Goal: Participate in discussion: Engage in conversation with other users on a specific topic

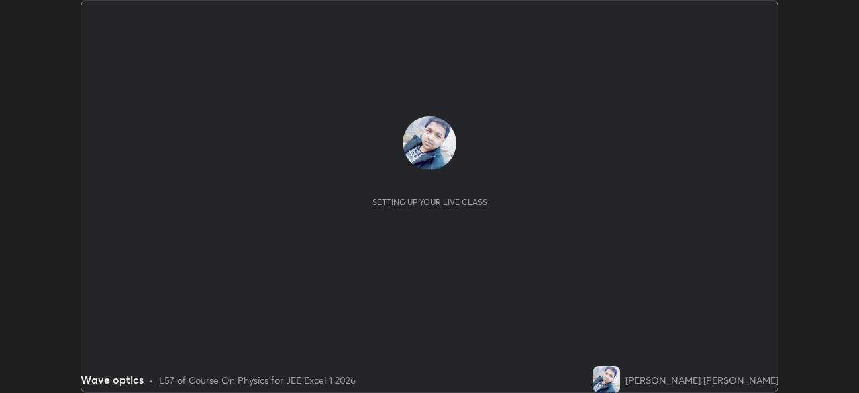
scroll to position [393, 859]
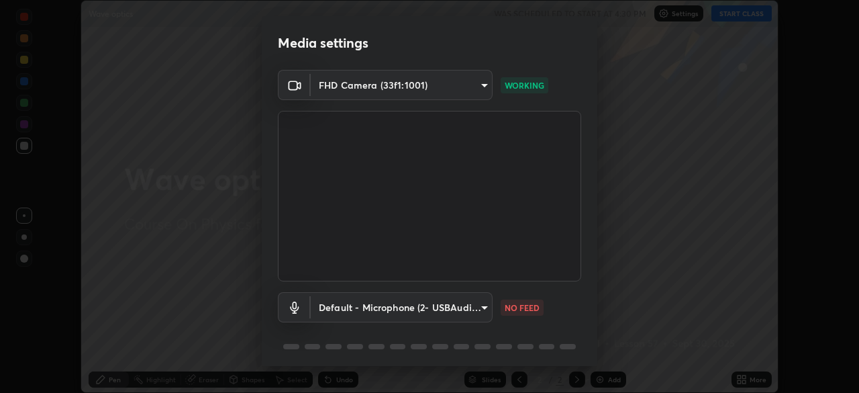
click at [471, 309] on body "Erase all Wave optics WAS SCHEDULED TO START AT 4:30 PM Settings START CLASS Se…" at bounding box center [429, 196] width 859 height 393
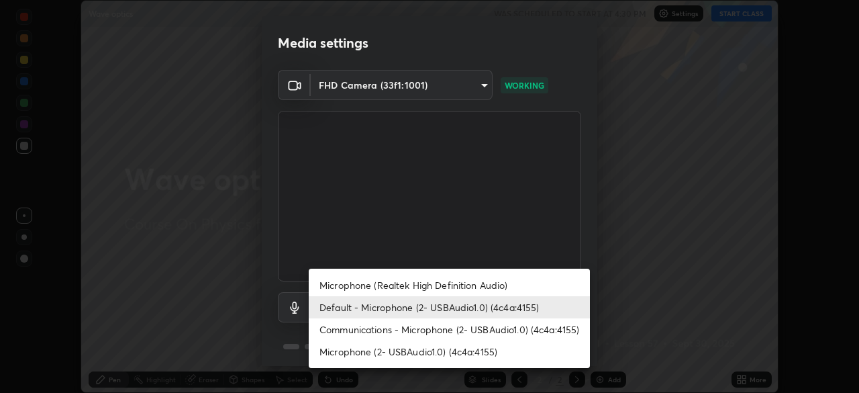
click at [379, 330] on li "Communications - Microphone (2- USBAudio1.0) (4c4a:4155)" at bounding box center [449, 329] width 281 height 22
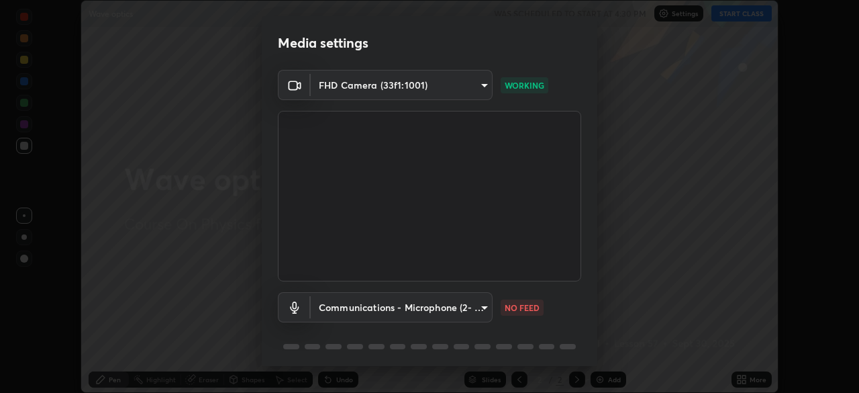
click at [391, 307] on body "Erase all Wave optics WAS SCHEDULED TO START AT 4:30 PM Settings START CLASS Se…" at bounding box center [429, 196] width 859 height 393
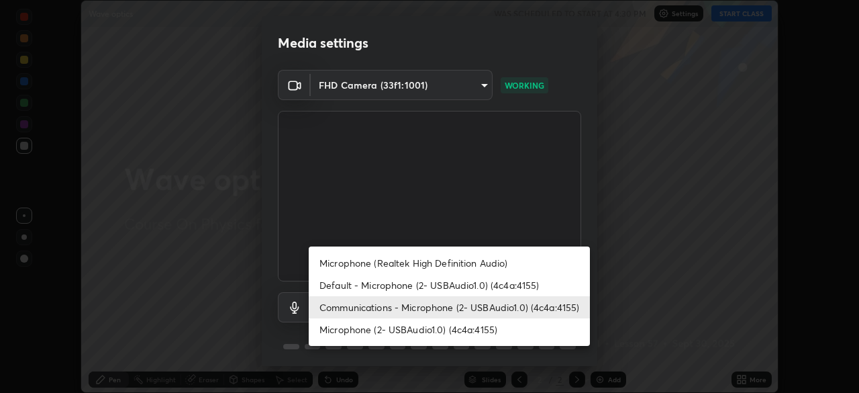
click at [365, 330] on li "Microphone (2- USBAudio1.0) (4c4a:4155)" at bounding box center [449, 329] width 281 height 22
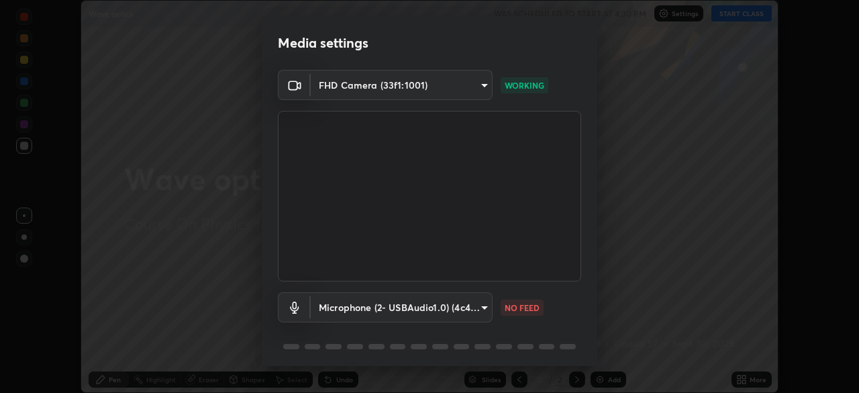
click at [363, 305] on body "Erase all Wave optics WAS SCHEDULED TO START AT 4:30 PM Settings START CLASS Se…" at bounding box center [429, 196] width 859 height 393
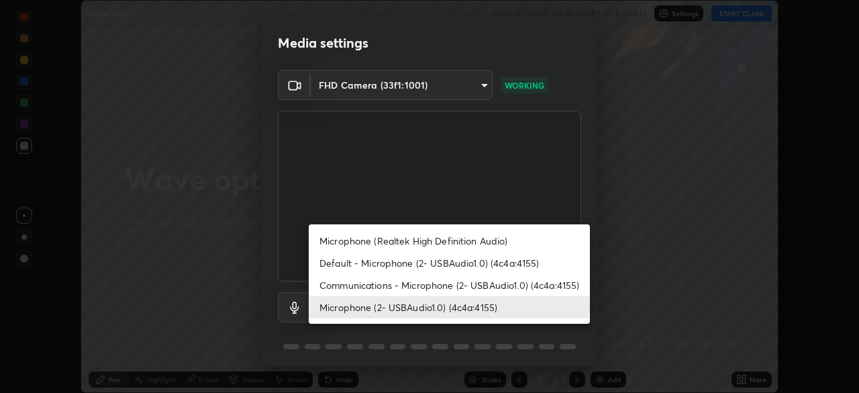
click at [358, 241] on li "Microphone (Realtek High Definition Audio)" at bounding box center [449, 241] width 281 height 22
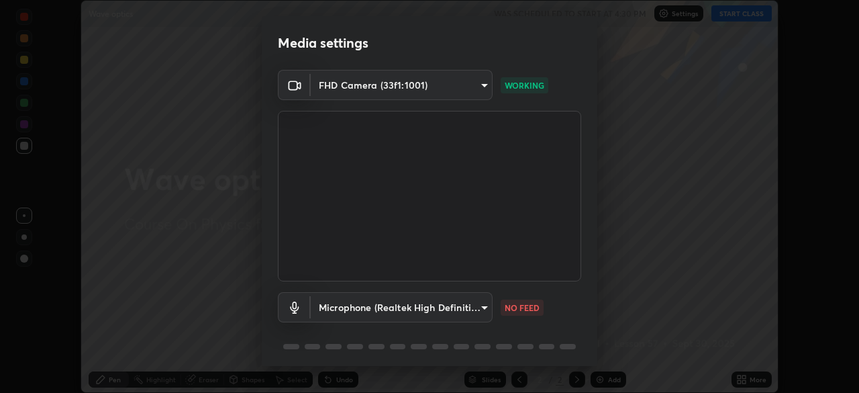
click at [355, 309] on body "Erase all Wave optics WAS SCHEDULED TO START AT 4:30 PM Settings START CLASS Se…" at bounding box center [429, 196] width 859 height 393
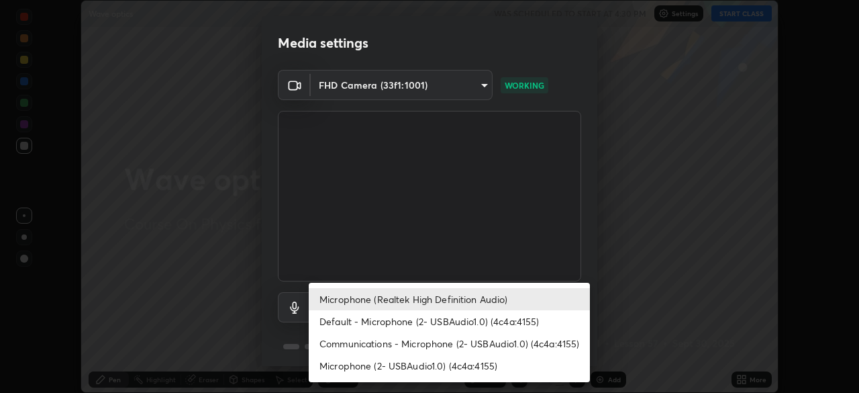
click at [358, 344] on li "Communications - Microphone (2- USBAudio1.0) (4c4a:4155)" at bounding box center [449, 343] width 281 height 22
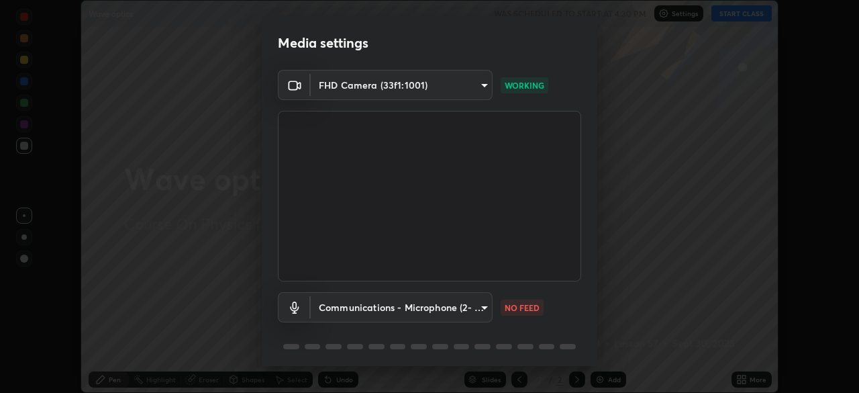
click at [332, 307] on body "Erase all Wave optics WAS SCHEDULED TO START AT 4:30 PM Settings START CLASS Se…" at bounding box center [429, 196] width 859 height 393
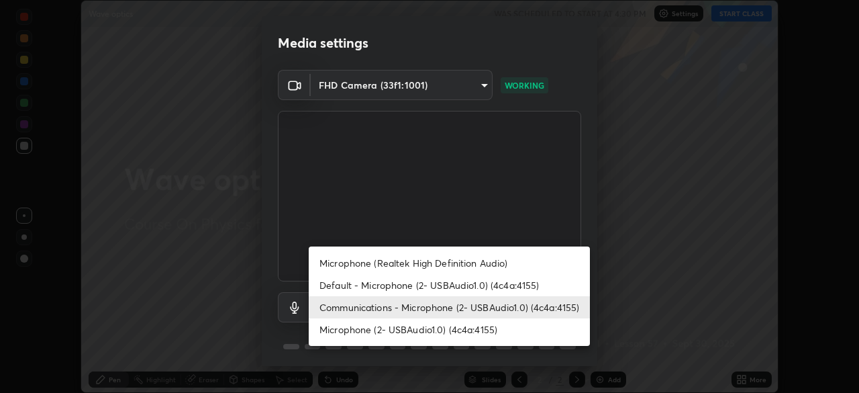
click at [337, 331] on li "Microphone (2- USBAudio1.0) (4c4a:4155)" at bounding box center [449, 329] width 281 height 22
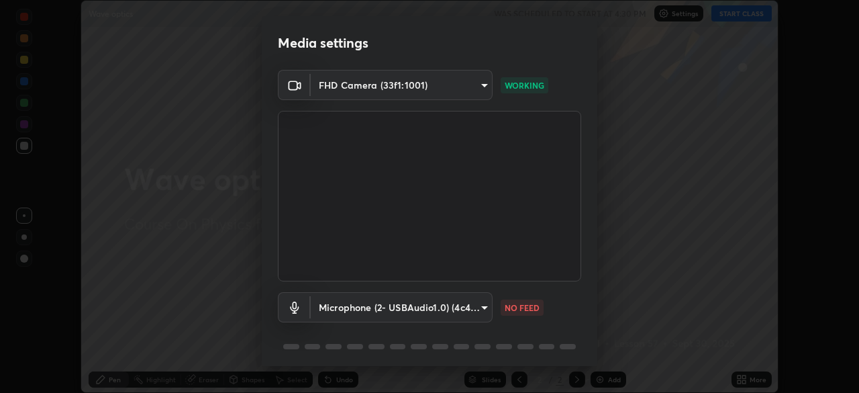
click at [333, 312] on body "Erase all Wave optics WAS SCHEDULED TO START AT 4:30 PM Settings START CLASS Se…" at bounding box center [429, 196] width 859 height 393
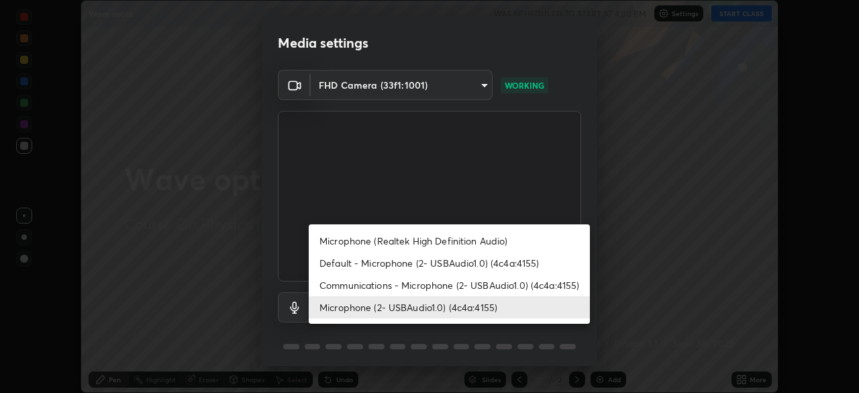
click at [331, 285] on li "Communications - Microphone (2- USBAudio1.0) (4c4a:4155)" at bounding box center [449, 285] width 281 height 22
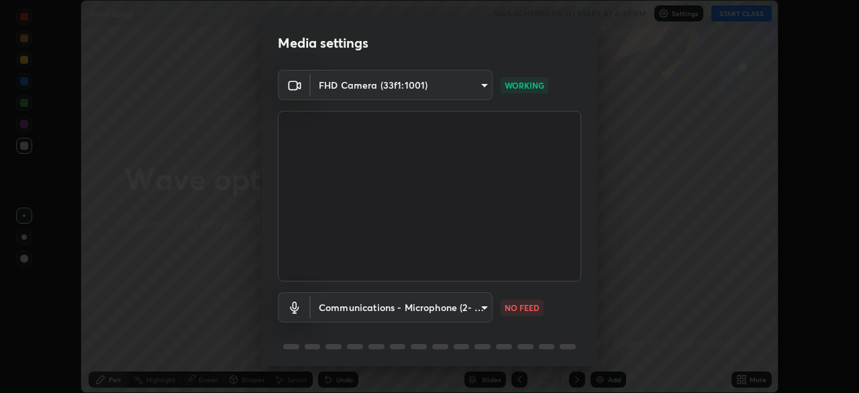
type input "communications"
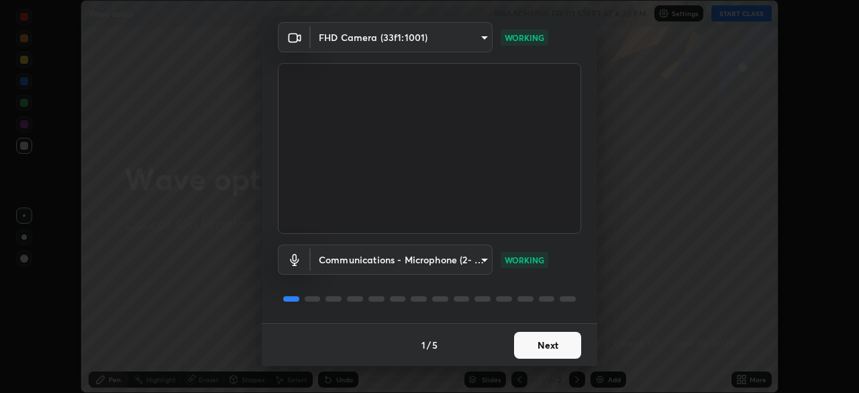
click at [522, 350] on button "Next" at bounding box center [547, 345] width 67 height 27
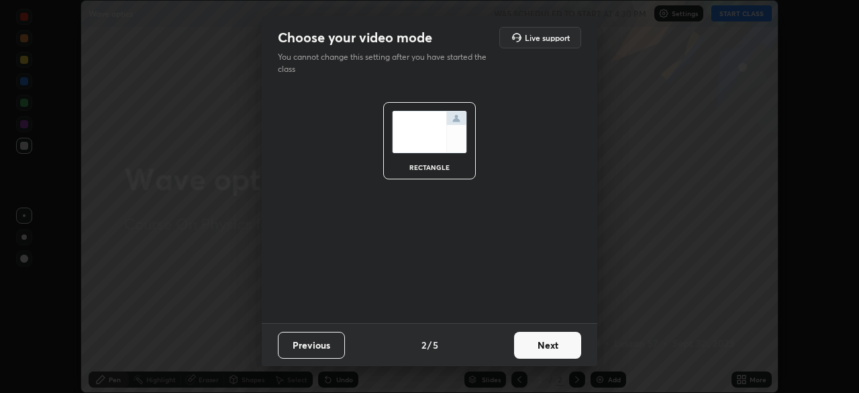
scroll to position [0, 0]
click at [532, 350] on button "Next" at bounding box center [547, 345] width 67 height 27
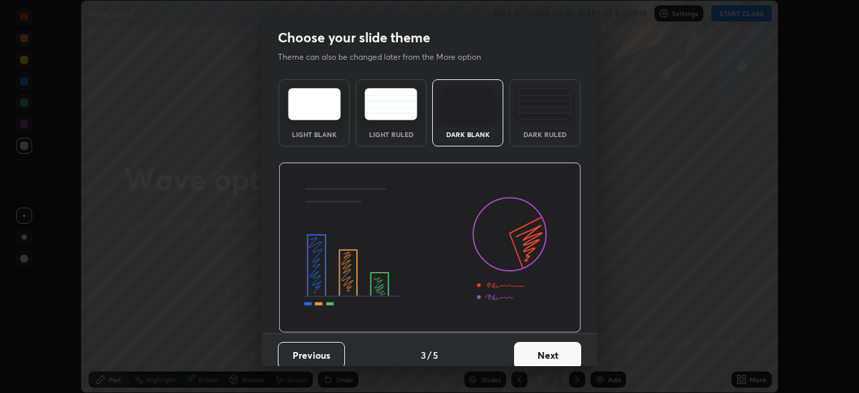
click at [536, 352] on button "Next" at bounding box center [547, 355] width 67 height 27
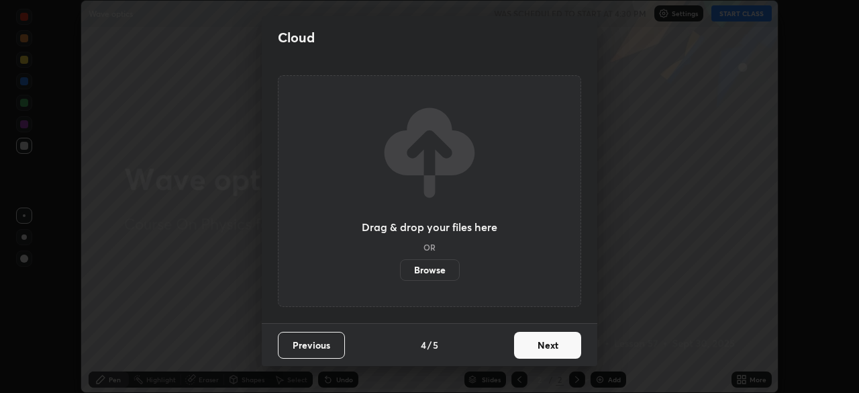
click at [540, 350] on button "Next" at bounding box center [547, 345] width 67 height 27
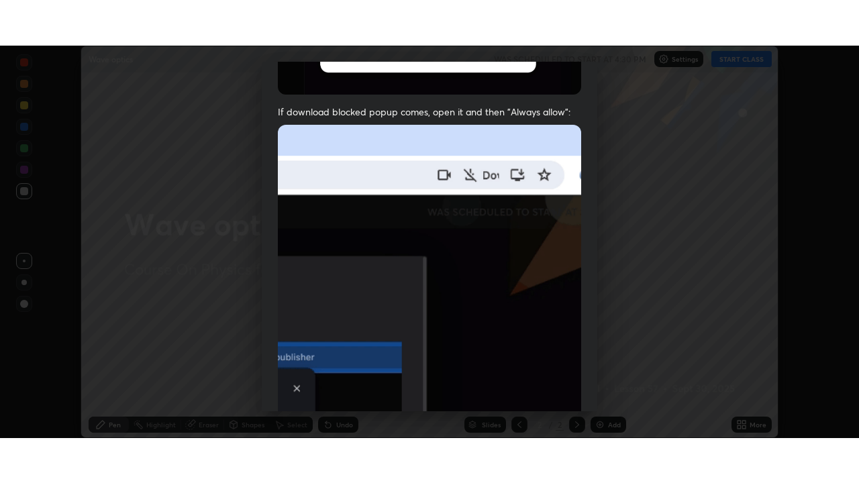
scroll to position [322, 0]
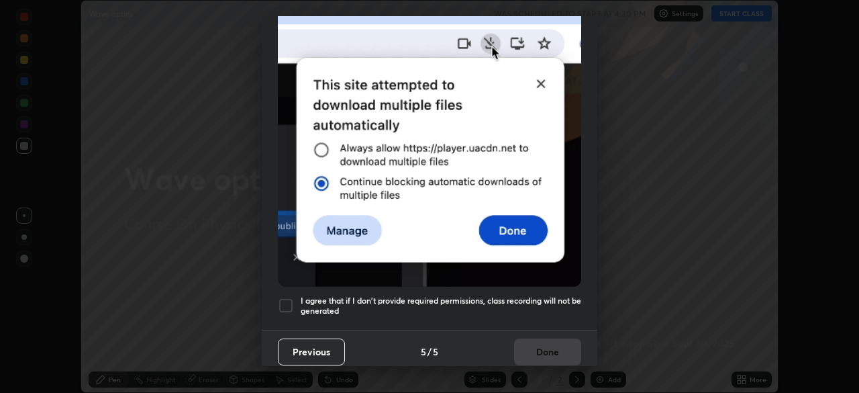
click at [370, 297] on h5 "I agree that if I don't provide required permissions, class recording will not …" at bounding box center [441, 305] width 281 height 21
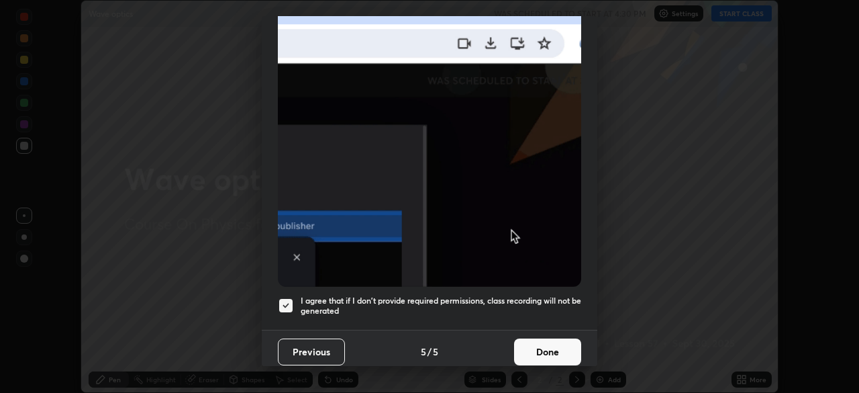
click at [521, 345] on button "Done" at bounding box center [547, 351] width 67 height 27
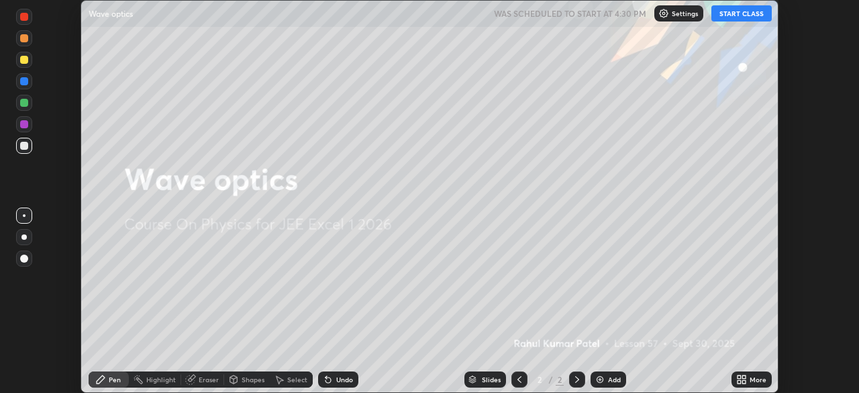
click at [734, 18] on button "START CLASS" at bounding box center [742, 13] width 60 height 16
click at [605, 378] on div "Add" at bounding box center [609, 379] width 36 height 16
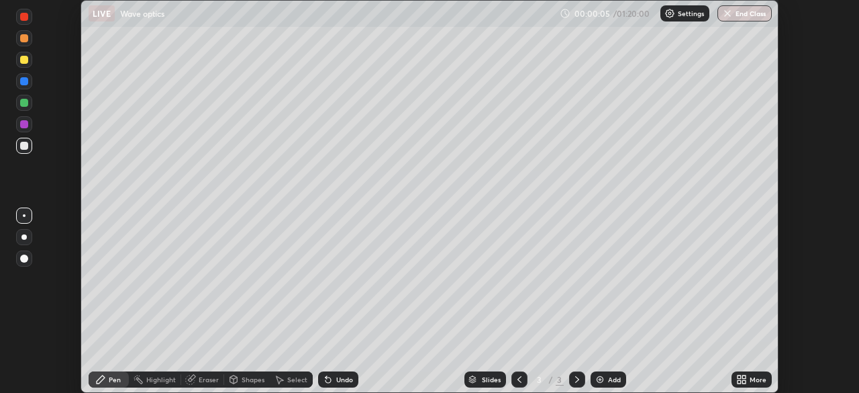
click at [739, 377] on icon at bounding box center [739, 376] width 3 height 3
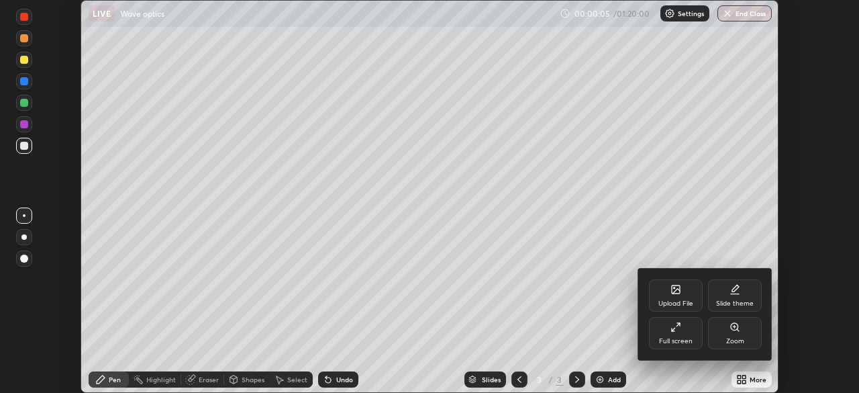
click at [686, 336] on div "Full screen" at bounding box center [676, 333] width 54 height 32
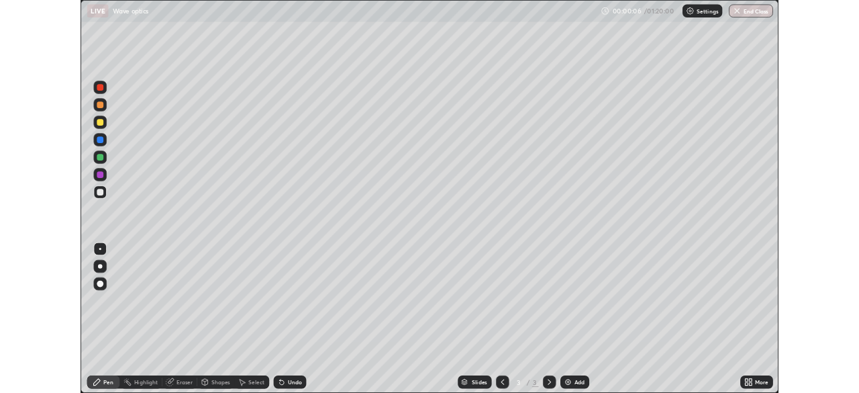
scroll to position [483, 859]
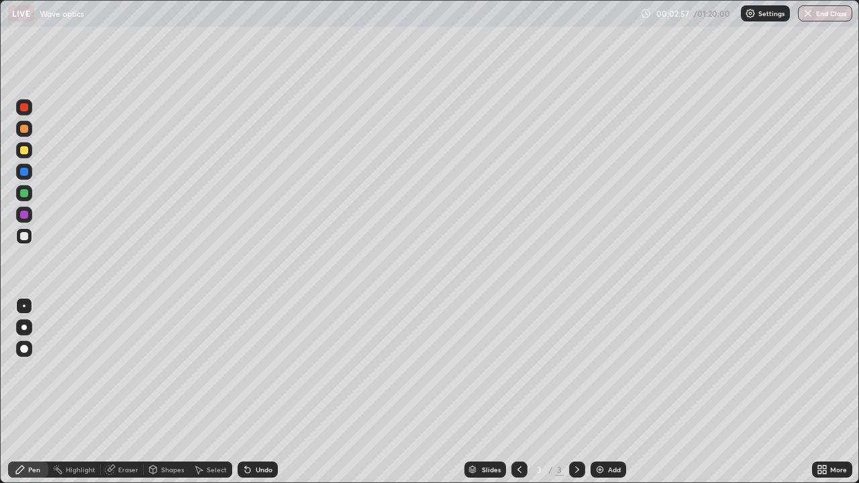
click at [25, 130] on div at bounding box center [24, 129] width 8 height 8
click at [125, 392] on div "Eraser" at bounding box center [128, 470] width 20 height 7
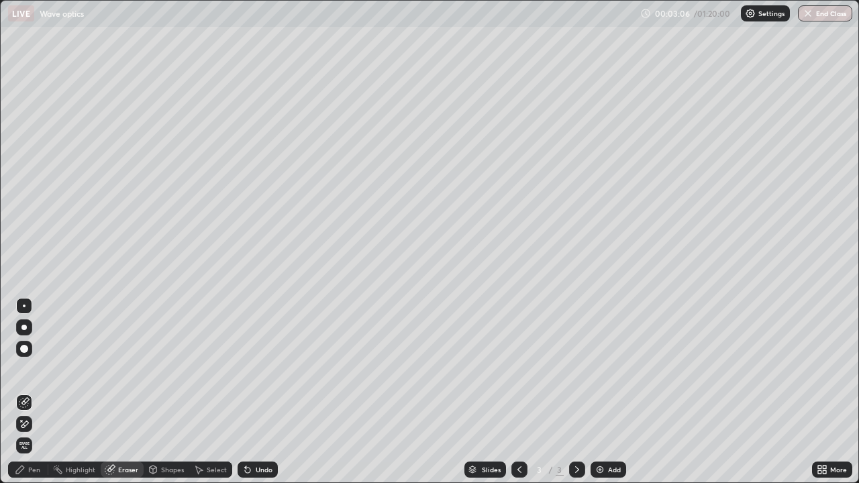
click at [35, 392] on div "Pen" at bounding box center [34, 470] width 12 height 7
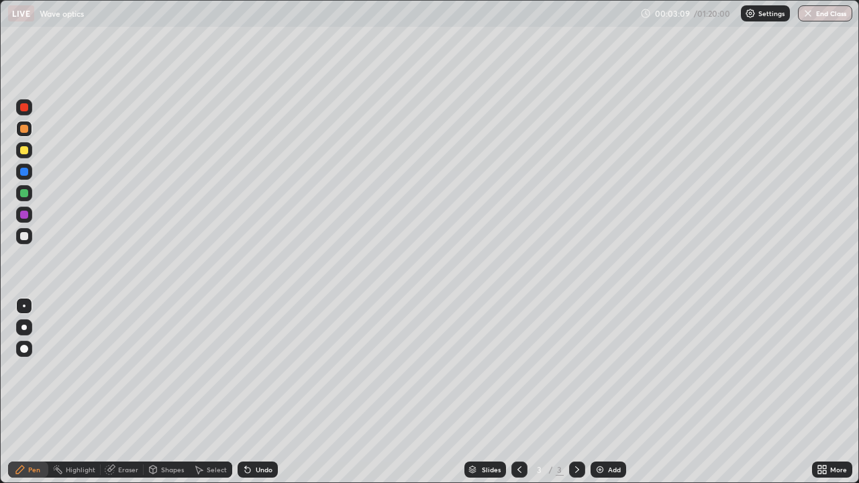
click at [161, 392] on div "Shapes" at bounding box center [172, 470] width 23 height 7
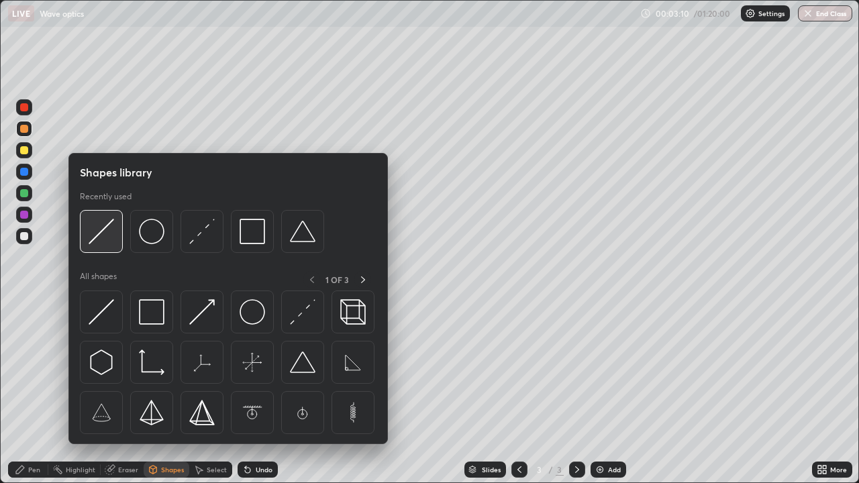
click at [104, 241] on img at bounding box center [102, 232] width 26 height 26
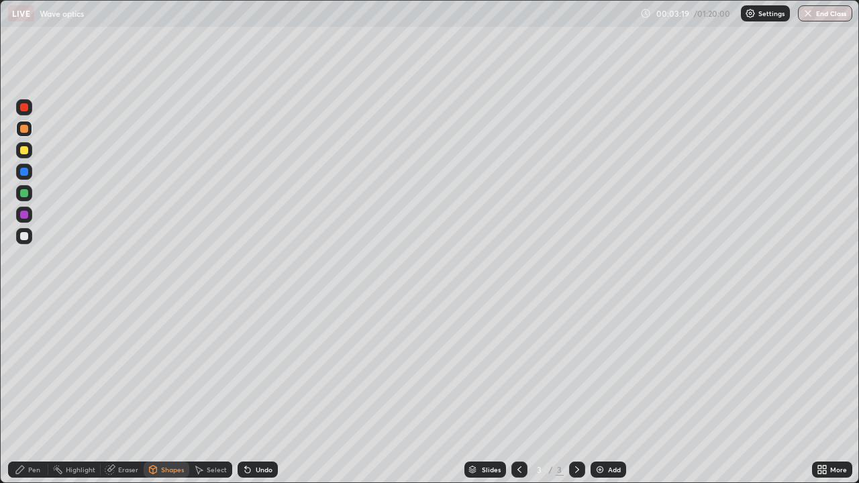
click at [30, 392] on div "Pen" at bounding box center [34, 470] width 12 height 7
click at [23, 195] on div at bounding box center [24, 193] width 8 height 8
click at [23, 238] on div at bounding box center [24, 236] width 8 height 8
click at [258, 392] on div "Undo" at bounding box center [264, 470] width 17 height 7
click at [24, 194] on div at bounding box center [24, 193] width 8 height 8
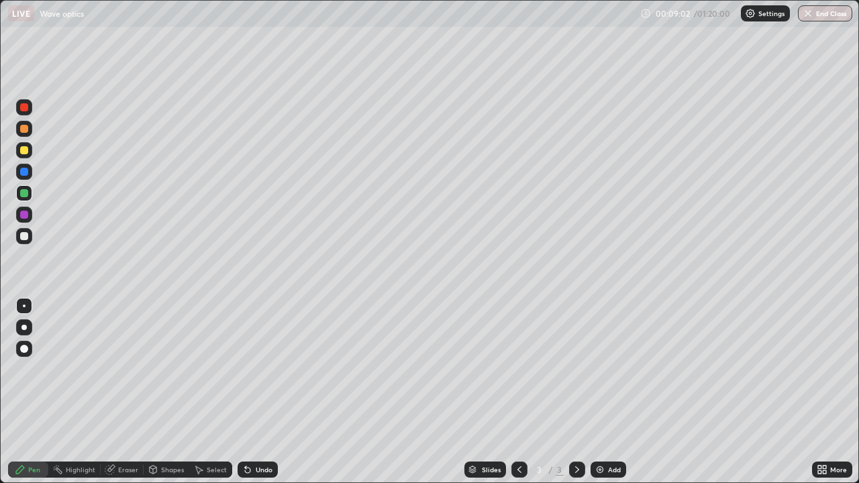
click at [609, 392] on div "Add" at bounding box center [614, 470] width 13 height 7
click at [171, 392] on div "Shapes" at bounding box center [172, 470] width 23 height 7
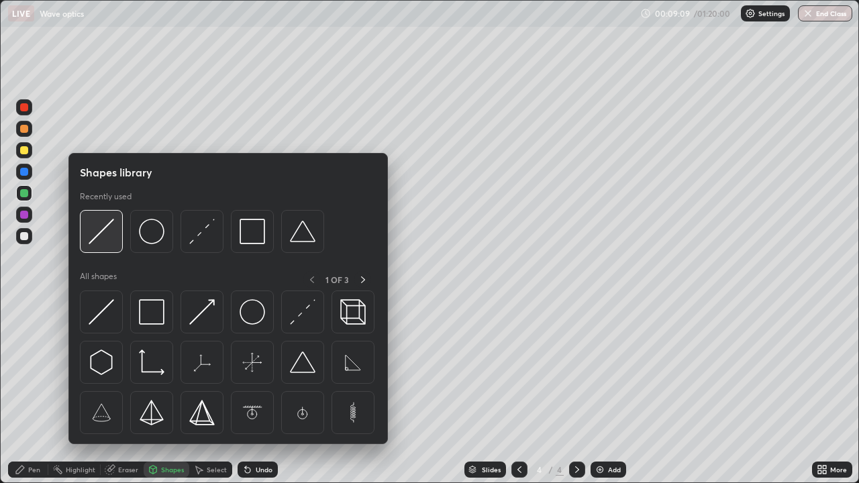
click at [109, 236] on img at bounding box center [102, 232] width 26 height 26
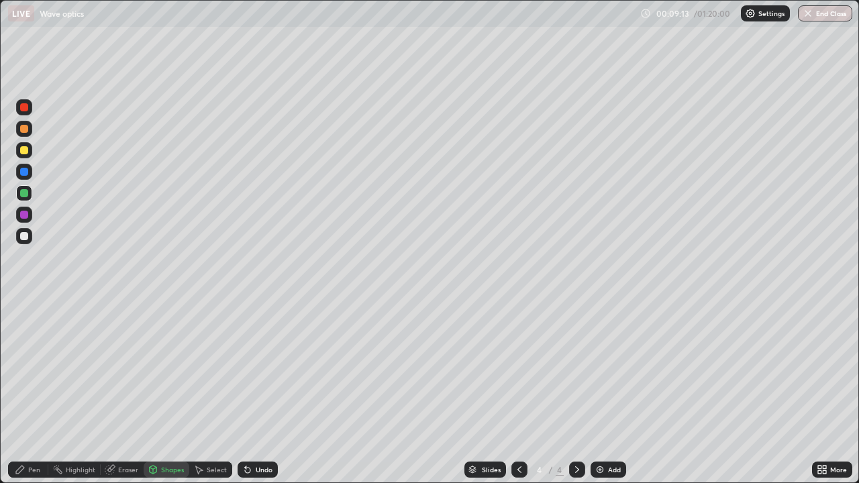
click at [34, 392] on div "Pen" at bounding box center [34, 470] width 12 height 7
click at [132, 392] on div "Eraser" at bounding box center [128, 470] width 20 height 7
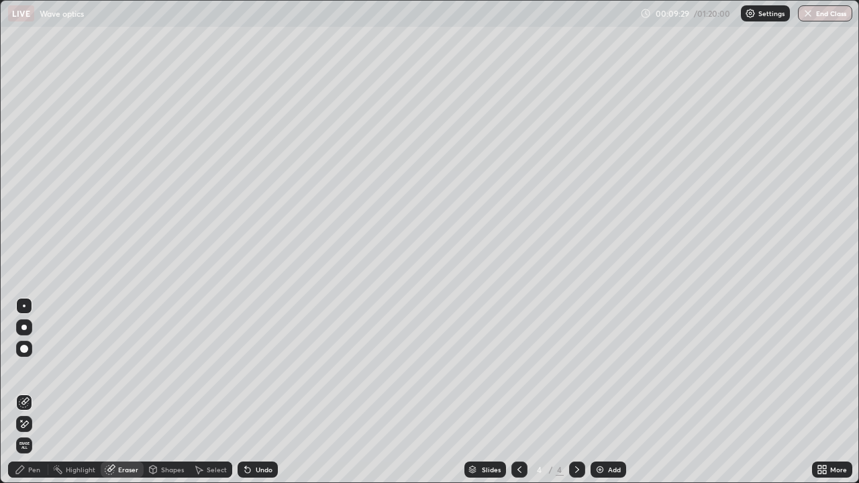
click at [169, 392] on div "Shapes" at bounding box center [172, 470] width 23 height 7
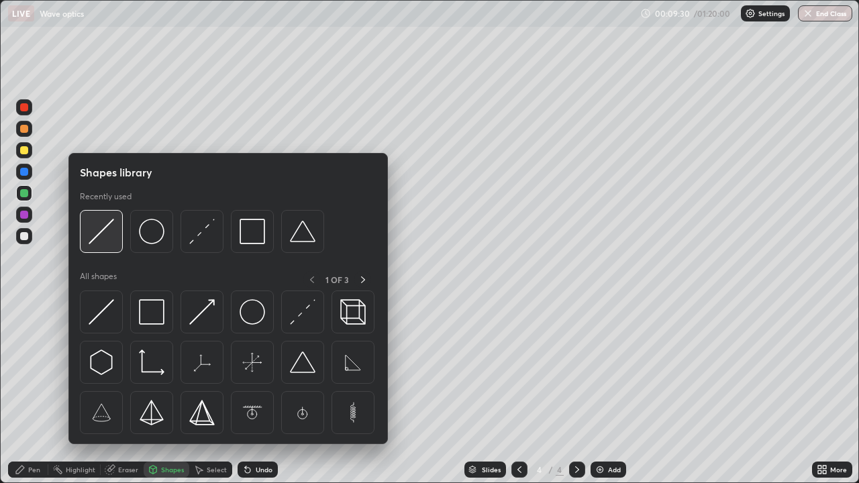
click at [110, 242] on img at bounding box center [102, 232] width 26 height 26
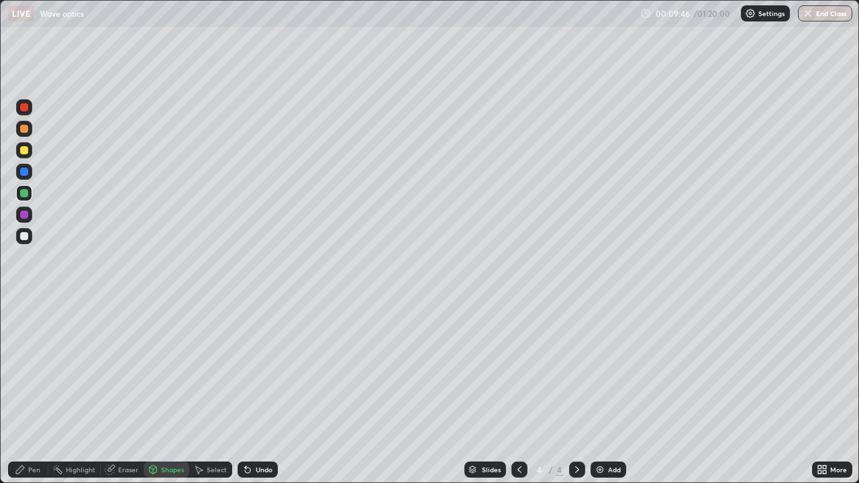
click at [262, 392] on div "Undo" at bounding box center [264, 470] width 17 height 7
click at [33, 392] on div "Pen" at bounding box center [34, 470] width 12 height 7
click at [253, 392] on div "Undo" at bounding box center [258, 470] width 40 height 16
click at [159, 392] on div "Shapes" at bounding box center [167, 470] width 46 height 16
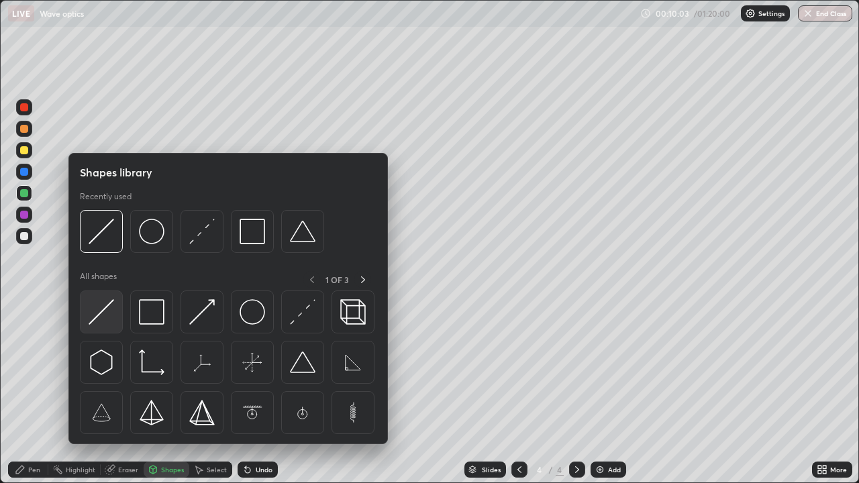
click at [104, 316] on img at bounding box center [102, 312] width 26 height 26
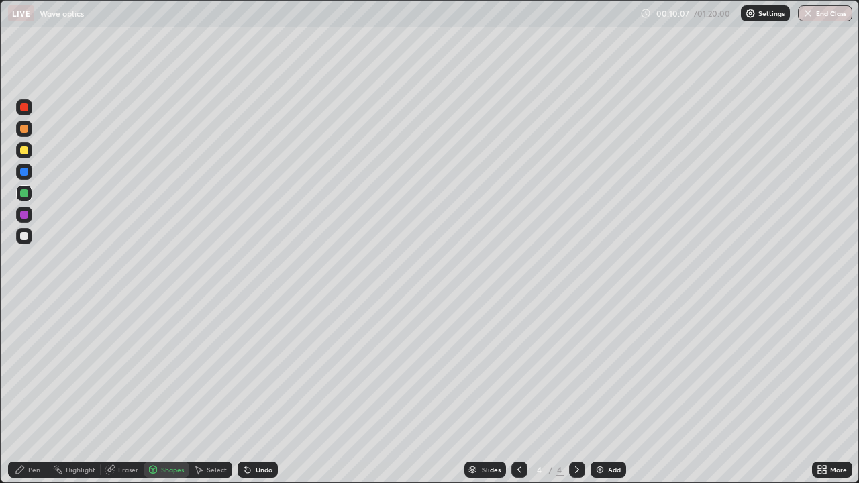
click at [34, 392] on div "Pen" at bounding box center [28, 470] width 40 height 16
click at [23, 215] on div at bounding box center [24, 215] width 8 height 8
click at [261, 392] on div "Undo" at bounding box center [264, 470] width 17 height 7
click at [176, 392] on div "Shapes" at bounding box center [172, 470] width 23 height 7
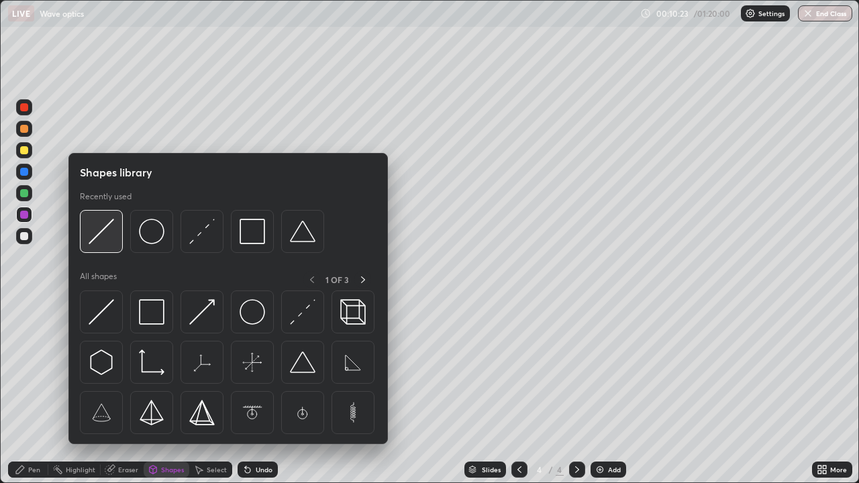
click at [115, 236] on div at bounding box center [101, 231] width 43 height 43
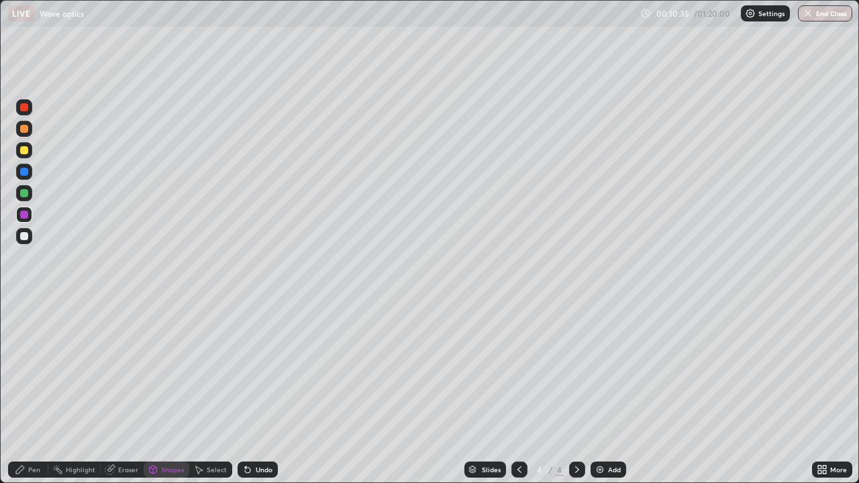
click at [175, 392] on div "Shapes" at bounding box center [172, 470] width 23 height 7
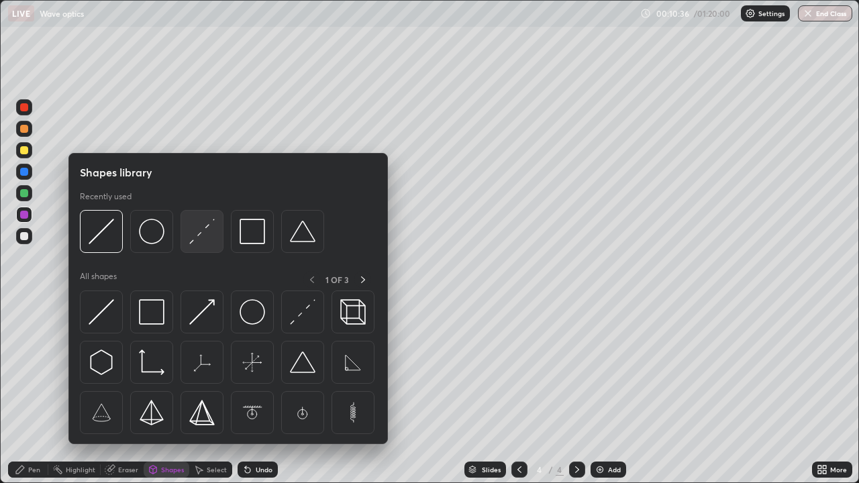
click at [197, 242] on img at bounding box center [202, 232] width 26 height 26
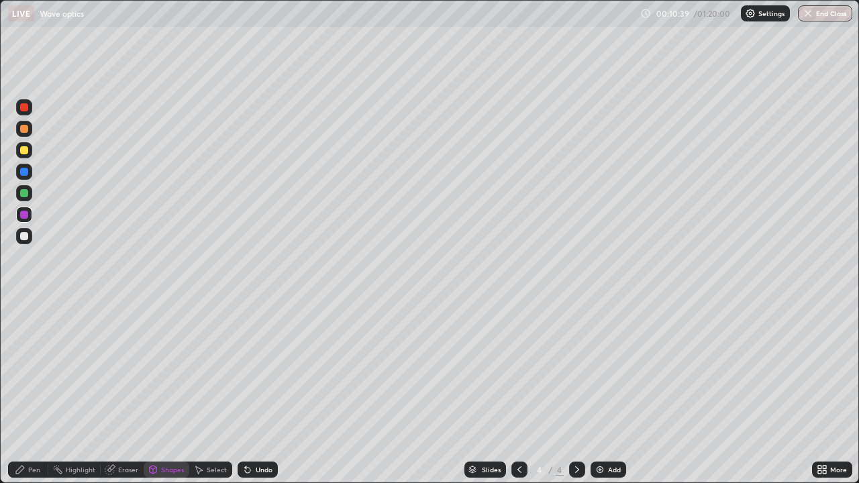
click at [263, 392] on div "Undo" at bounding box center [264, 470] width 17 height 7
click at [36, 392] on div "Pen" at bounding box center [34, 470] width 12 height 7
click at [26, 132] on div at bounding box center [24, 129] width 8 height 8
click at [174, 392] on div "Shapes" at bounding box center [172, 470] width 23 height 7
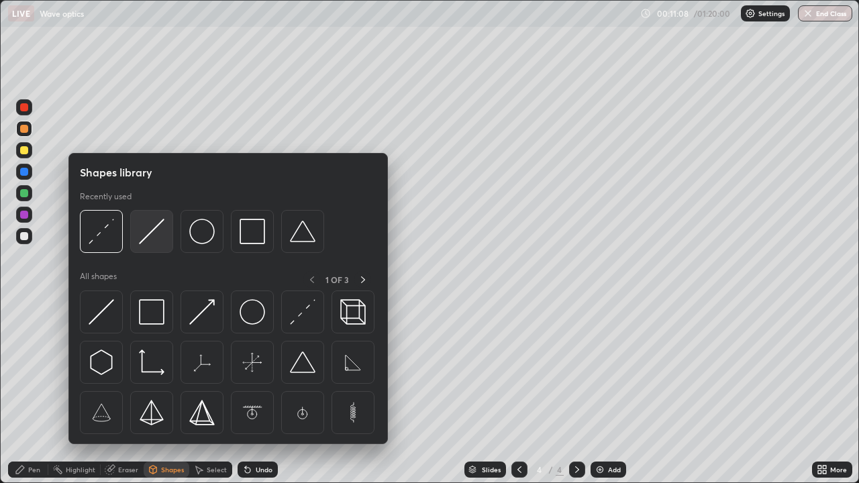
click at [156, 240] on img at bounding box center [152, 232] width 26 height 26
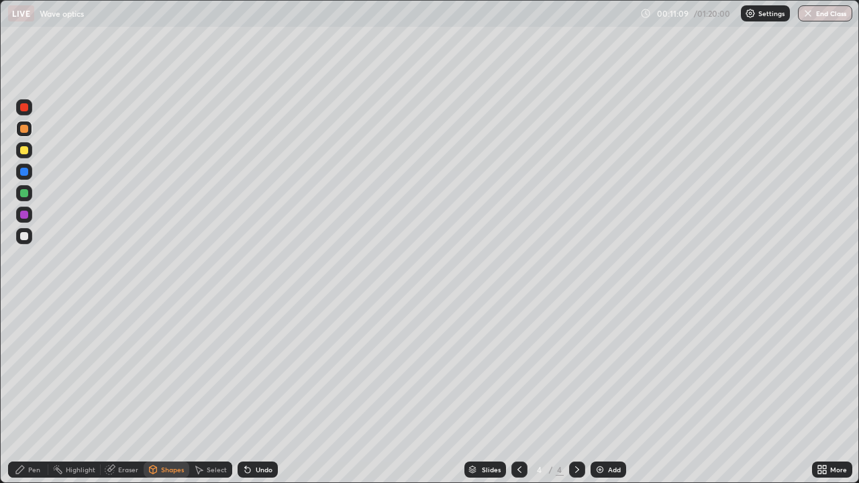
click at [30, 237] on div at bounding box center [24, 236] width 16 height 16
click at [38, 392] on div "Pen" at bounding box center [34, 470] width 12 height 7
click at [172, 392] on div "Shapes" at bounding box center [172, 470] width 23 height 7
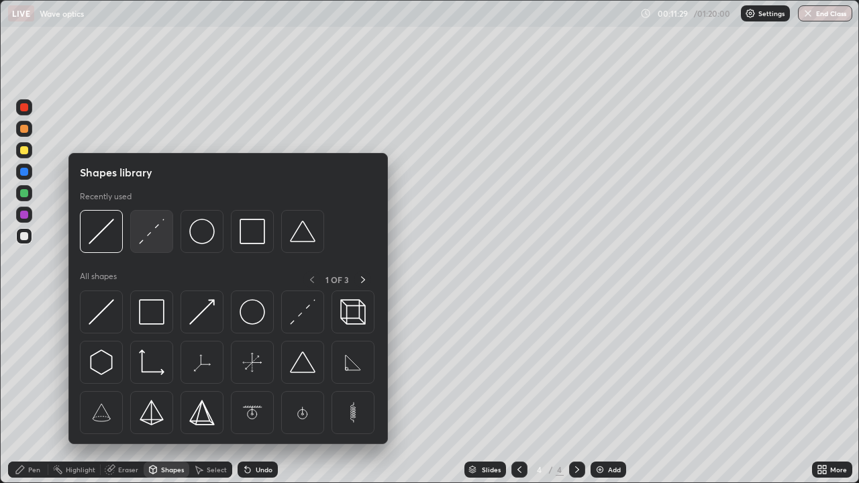
click at [160, 241] on img at bounding box center [152, 232] width 26 height 26
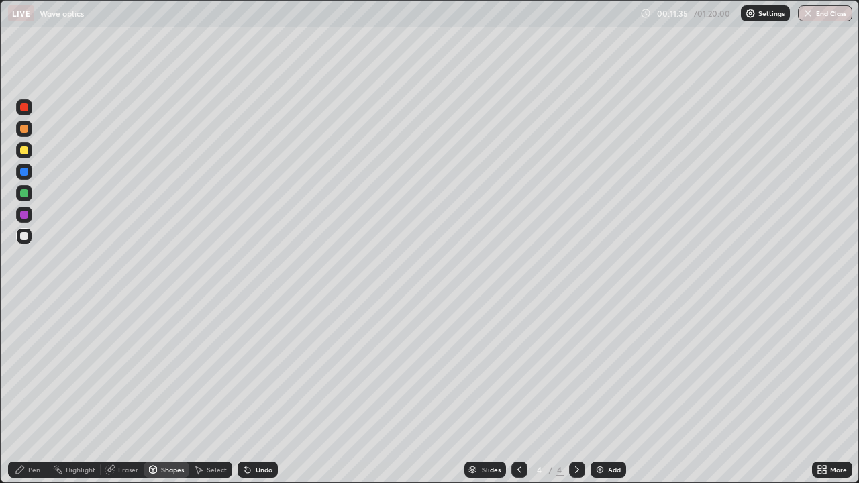
click at [37, 392] on div "Pen" at bounding box center [34, 470] width 12 height 7
click at [126, 392] on div "Eraser" at bounding box center [128, 470] width 20 height 7
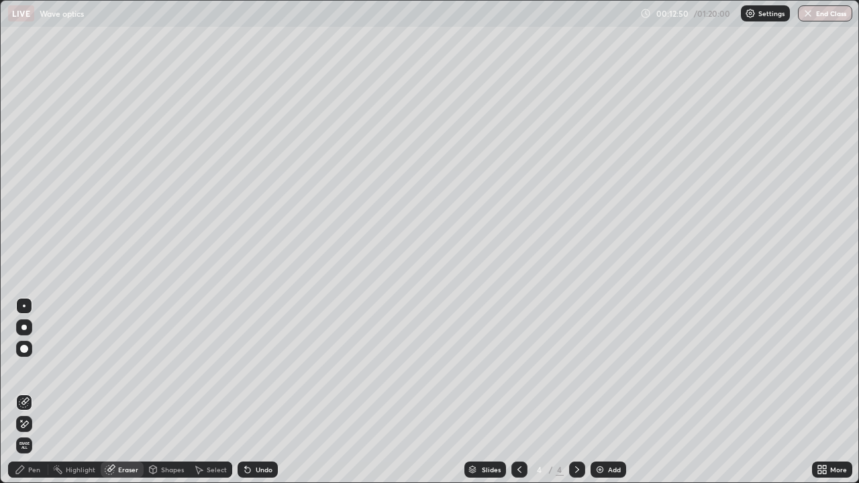
click at [32, 392] on div "Pen" at bounding box center [28, 470] width 40 height 16
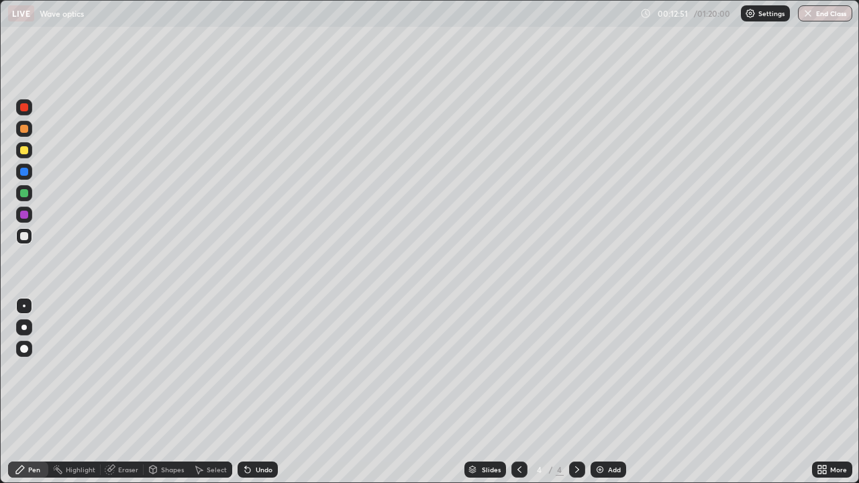
click at [27, 238] on div at bounding box center [24, 236] width 8 height 8
click at [129, 392] on div "Eraser" at bounding box center [128, 470] width 20 height 7
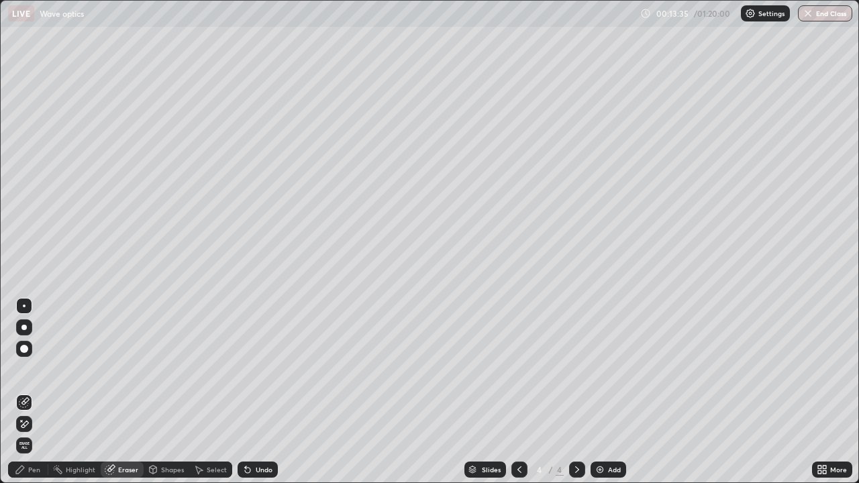
click at [25, 392] on icon at bounding box center [20, 469] width 11 height 11
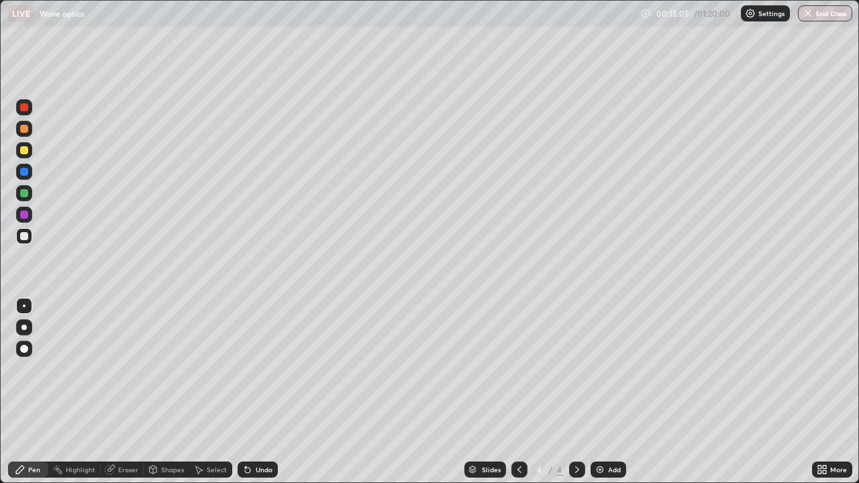
click at [25, 109] on div at bounding box center [24, 107] width 8 height 8
click at [161, 392] on div "Shapes" at bounding box center [172, 470] width 23 height 7
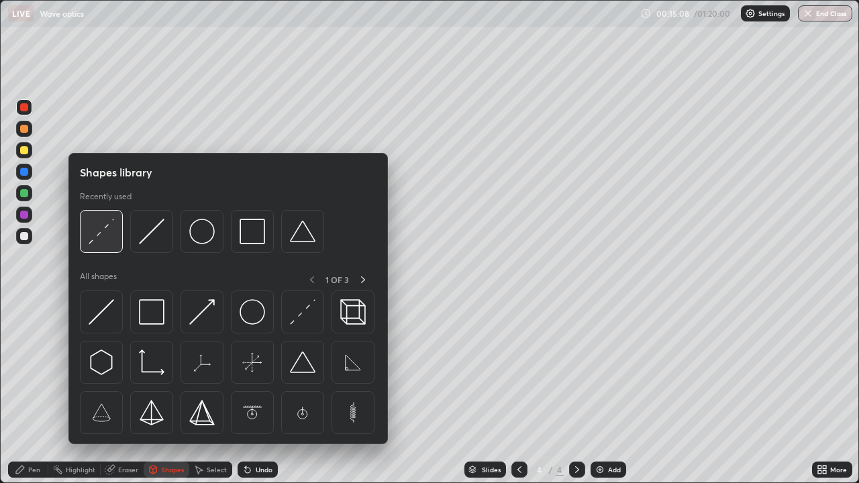
click at [111, 238] on img at bounding box center [102, 232] width 26 height 26
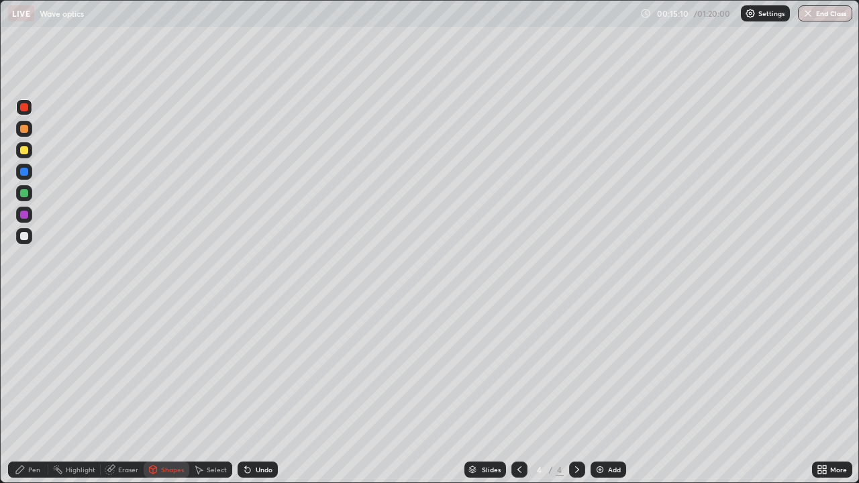
click at [168, 392] on div "Shapes" at bounding box center [172, 470] width 23 height 7
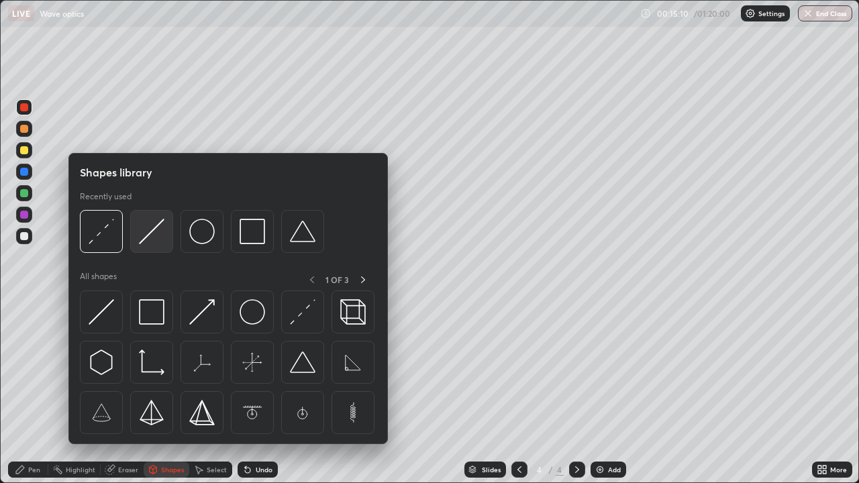
click at [151, 234] on img at bounding box center [152, 232] width 26 height 26
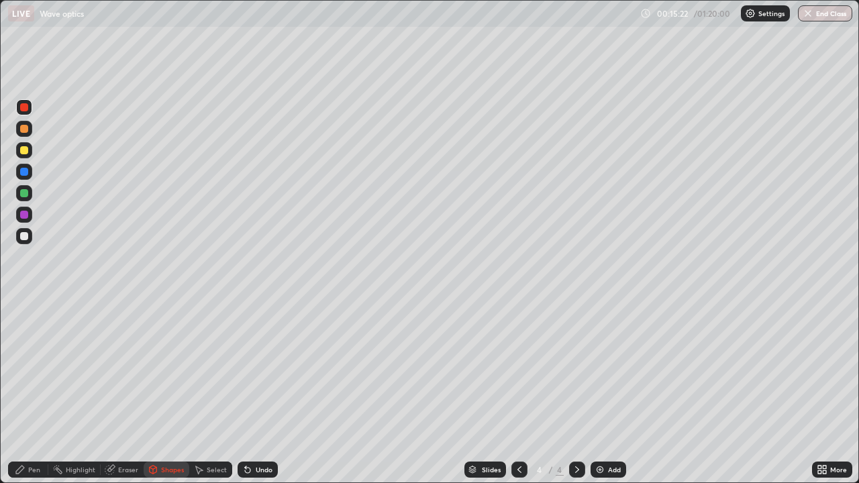
click at [35, 392] on div "Pen" at bounding box center [34, 470] width 12 height 7
click at [25, 130] on div at bounding box center [24, 129] width 8 height 8
click at [26, 175] on div at bounding box center [24, 172] width 8 height 8
click at [264, 392] on div "Undo" at bounding box center [264, 470] width 17 height 7
click at [261, 392] on div "Undo" at bounding box center [264, 470] width 17 height 7
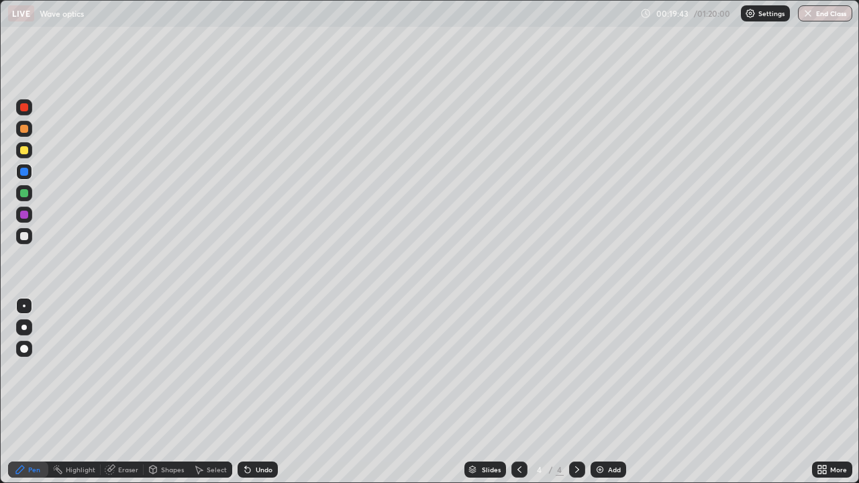
click at [259, 392] on div "Undo" at bounding box center [264, 470] width 17 height 7
click at [256, 392] on div "Undo" at bounding box center [264, 470] width 17 height 7
click at [257, 392] on div "Undo" at bounding box center [264, 470] width 17 height 7
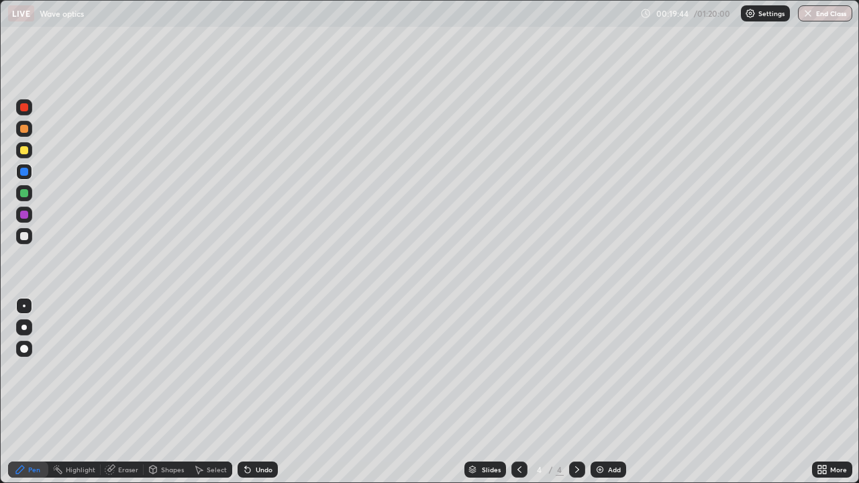
click at [256, 392] on div "Undo" at bounding box center [264, 470] width 17 height 7
click at [257, 392] on div "Undo" at bounding box center [264, 470] width 17 height 7
click at [252, 392] on div "Undo" at bounding box center [258, 470] width 40 height 16
click at [256, 392] on div "Undo" at bounding box center [264, 470] width 17 height 7
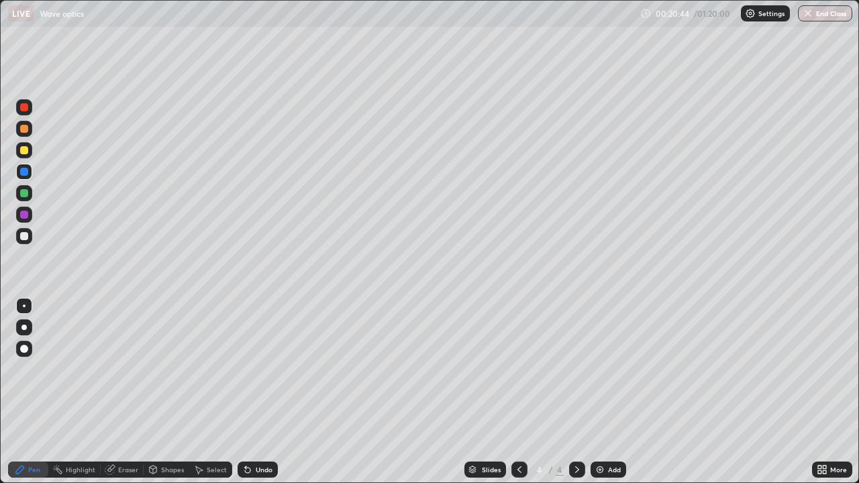
click at [256, 392] on div "Undo" at bounding box center [264, 470] width 17 height 7
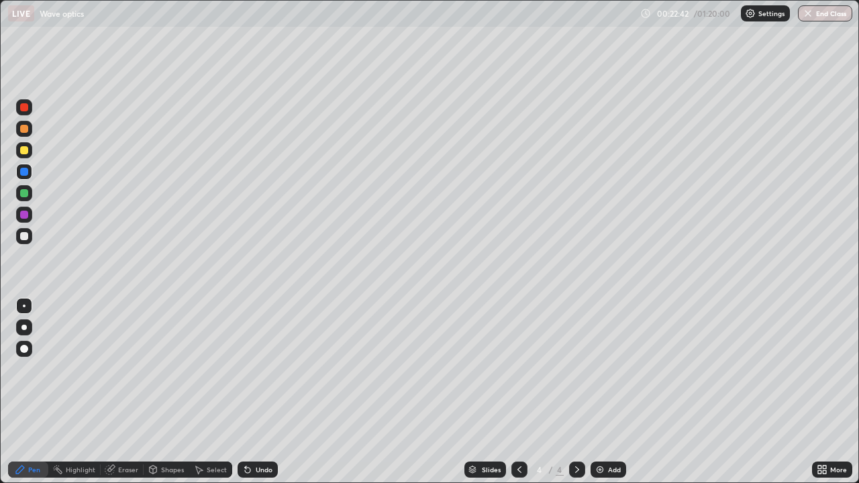
click at [258, 392] on div "Undo" at bounding box center [264, 470] width 17 height 7
click at [256, 392] on div "Undo" at bounding box center [264, 470] width 17 height 7
click at [259, 392] on div "Undo" at bounding box center [264, 470] width 17 height 7
click at [258, 392] on div "Undo" at bounding box center [258, 470] width 40 height 16
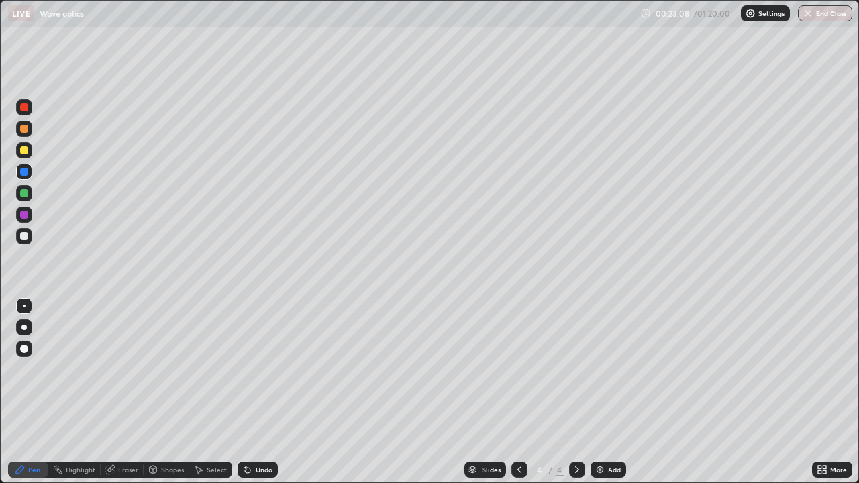
click at [256, 392] on div "Undo" at bounding box center [258, 470] width 40 height 16
click at [254, 392] on div "Undo" at bounding box center [258, 470] width 40 height 16
click at [255, 392] on div "Undo" at bounding box center [258, 470] width 40 height 16
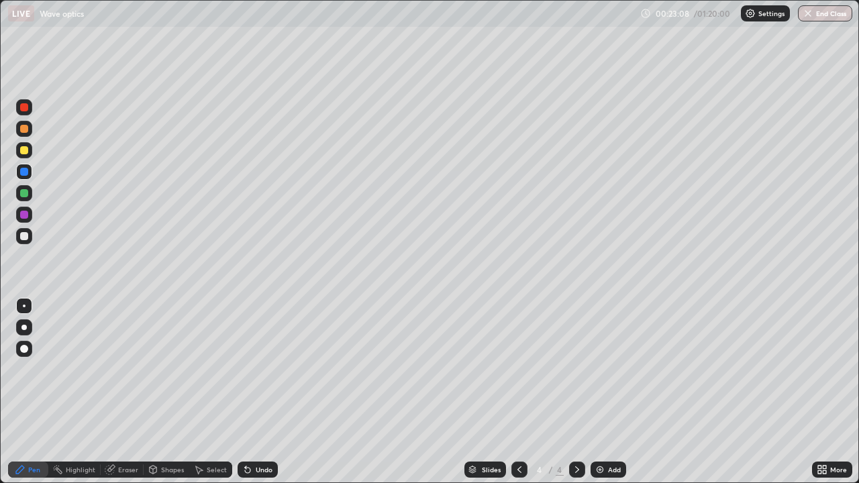
click at [255, 392] on div "Undo" at bounding box center [258, 470] width 40 height 16
click at [254, 392] on div "Undo" at bounding box center [258, 470] width 40 height 16
click at [26, 130] on div at bounding box center [24, 129] width 8 height 8
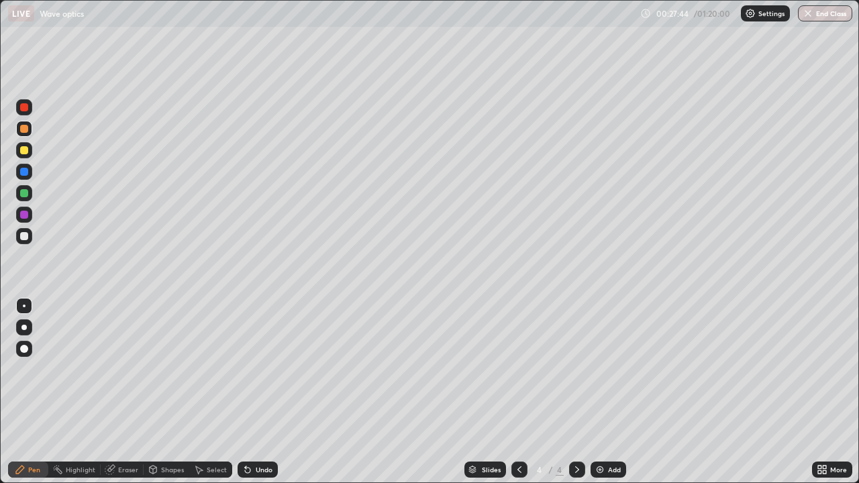
click at [260, 392] on div "Undo" at bounding box center [258, 470] width 40 height 16
click at [266, 392] on div "Undo" at bounding box center [264, 470] width 17 height 7
click at [601, 392] on img at bounding box center [600, 469] width 11 height 11
click at [164, 392] on div "Shapes" at bounding box center [172, 470] width 23 height 7
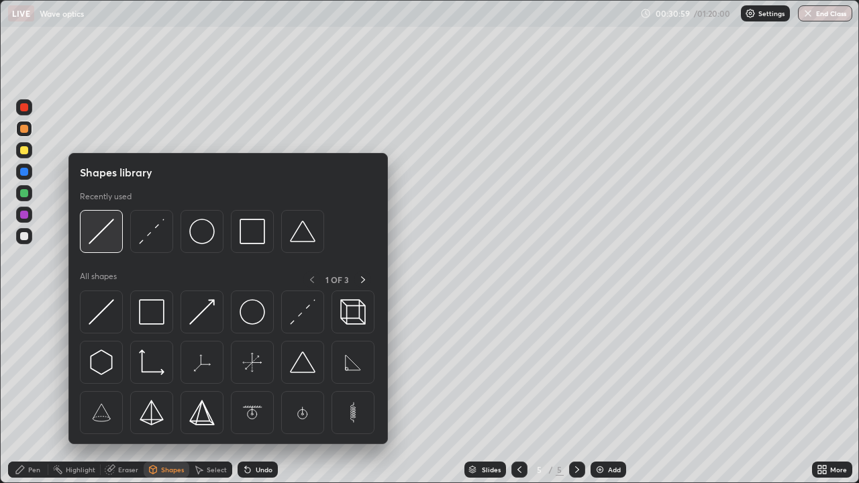
click at [110, 242] on img at bounding box center [102, 232] width 26 height 26
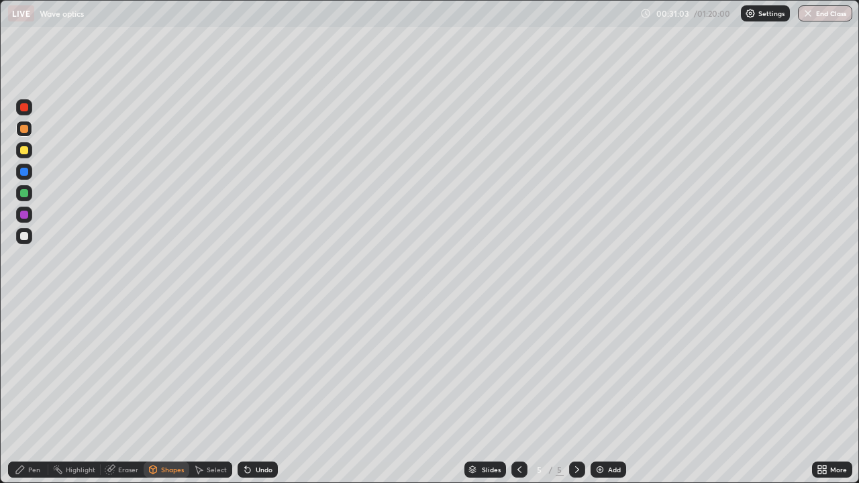
click at [118, 392] on div "Eraser" at bounding box center [128, 470] width 20 height 7
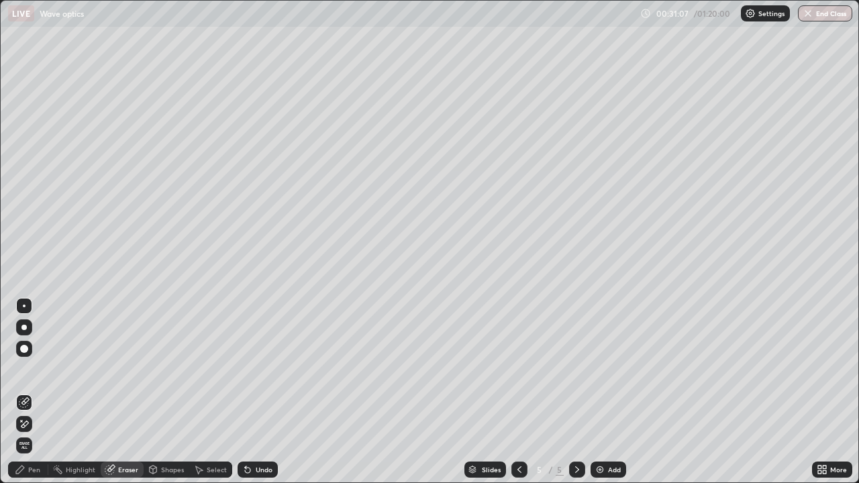
click at [34, 392] on div "Pen" at bounding box center [34, 470] width 12 height 7
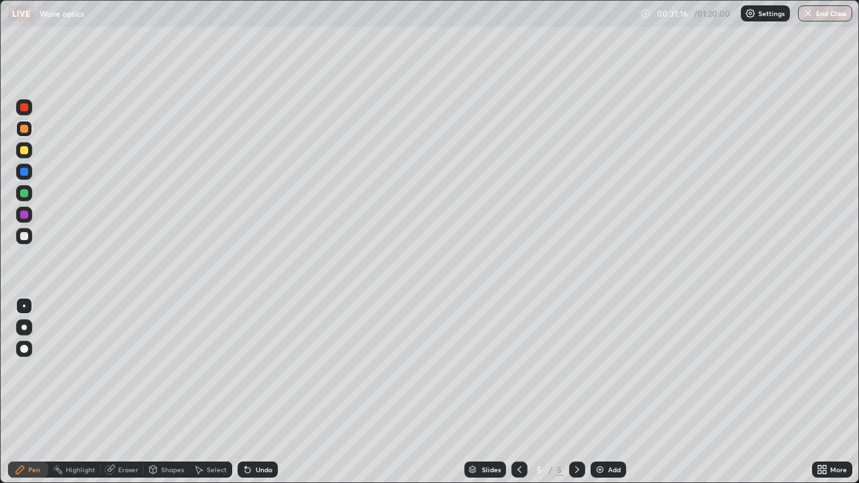
click at [159, 392] on div "Shapes" at bounding box center [167, 470] width 46 height 16
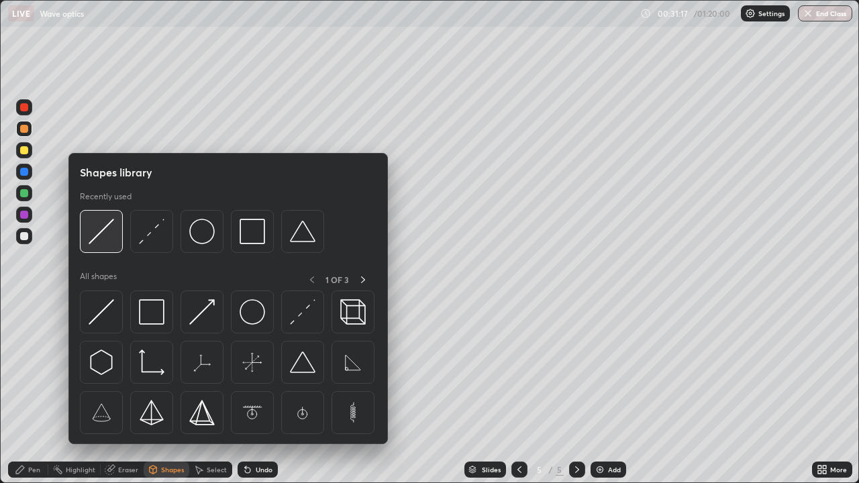
click at [109, 242] on img at bounding box center [102, 232] width 26 height 26
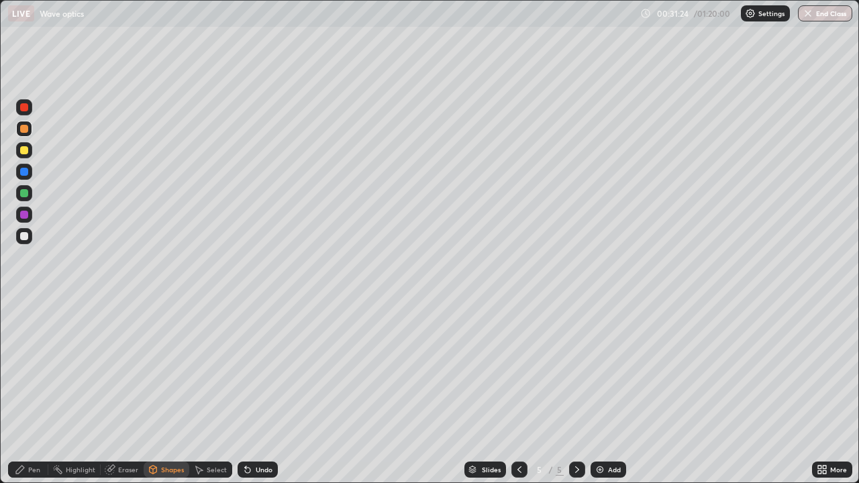
click at [251, 392] on div "Undo" at bounding box center [258, 470] width 40 height 16
click at [30, 153] on div at bounding box center [24, 150] width 16 height 16
click at [24, 174] on div at bounding box center [24, 172] width 8 height 8
click at [246, 392] on icon at bounding box center [247, 470] width 5 height 5
click at [39, 392] on div "Pen" at bounding box center [34, 470] width 12 height 7
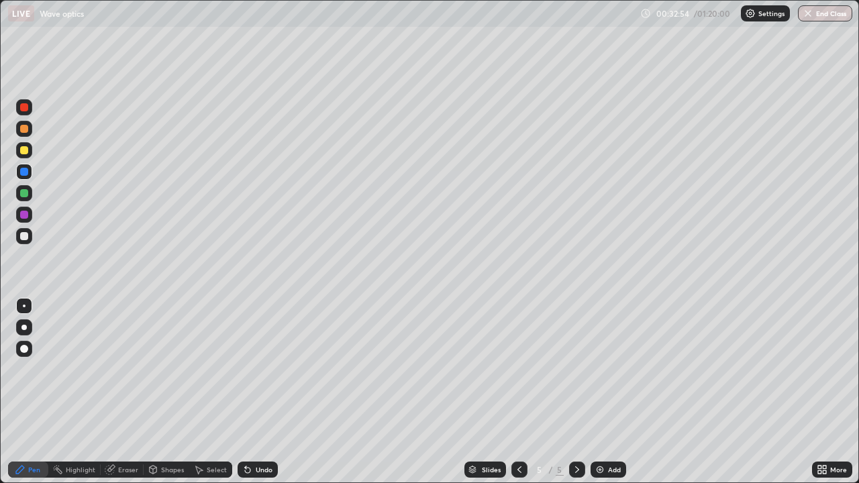
click at [25, 130] on div at bounding box center [24, 129] width 8 height 8
click at [25, 110] on div at bounding box center [24, 107] width 8 height 8
click at [23, 198] on div at bounding box center [24, 193] width 16 height 16
click at [518, 392] on icon at bounding box center [519, 469] width 11 height 11
click at [23, 236] on div at bounding box center [24, 236] width 8 height 8
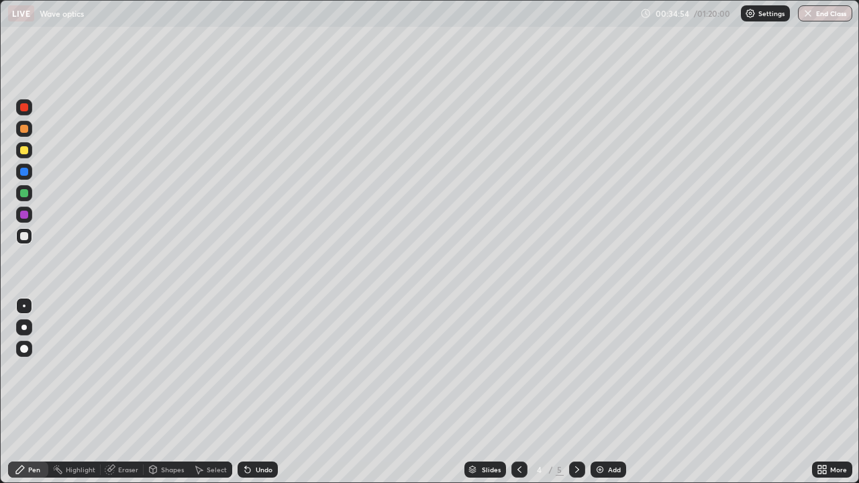
click at [252, 392] on div "Undo" at bounding box center [258, 470] width 40 height 16
click at [257, 392] on div "Undo" at bounding box center [264, 470] width 17 height 7
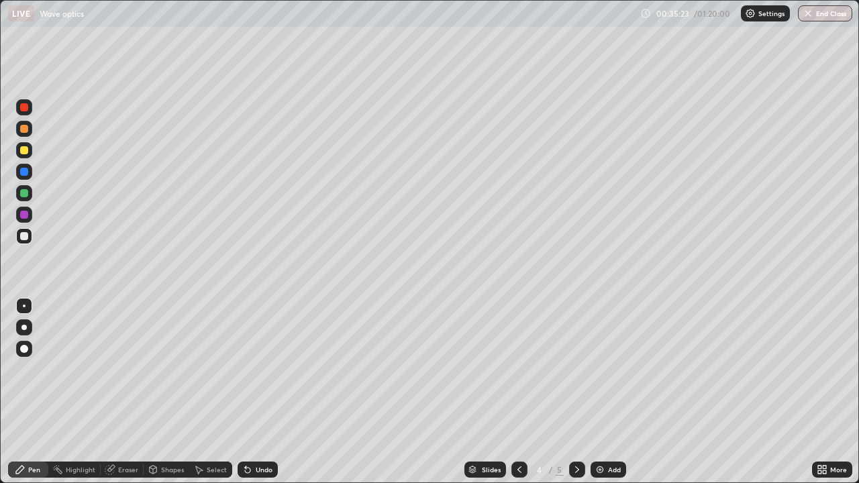
click at [261, 392] on div "Undo" at bounding box center [264, 470] width 17 height 7
click at [126, 392] on div "Eraser" at bounding box center [128, 470] width 20 height 7
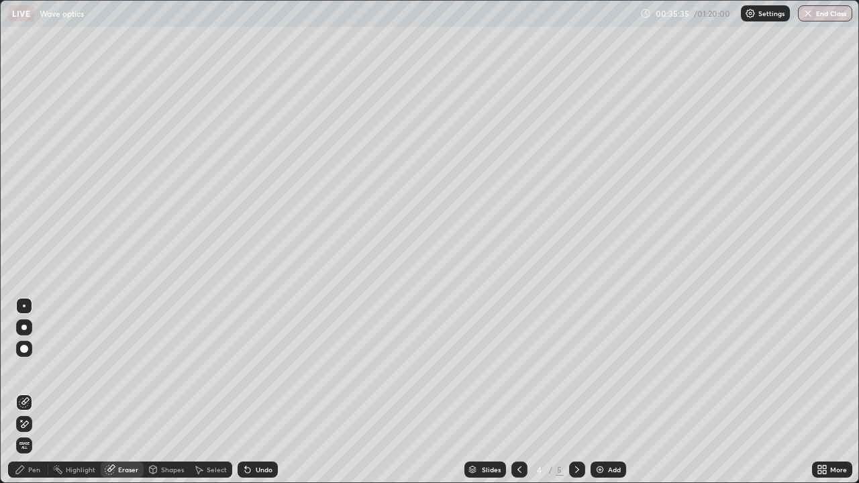
click at [36, 392] on div "Pen" at bounding box center [34, 470] width 12 height 7
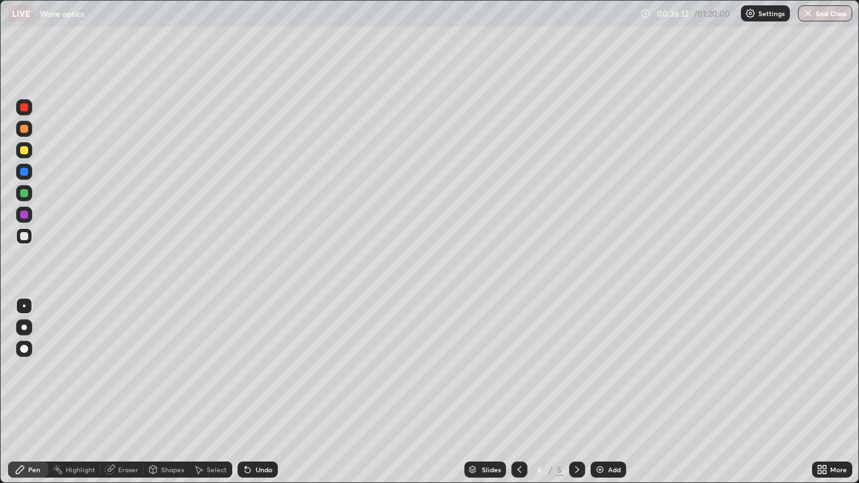
click at [258, 392] on div "Undo" at bounding box center [264, 470] width 17 height 7
click at [258, 392] on div "Undo" at bounding box center [258, 470] width 40 height 16
click at [260, 392] on div "Undo" at bounding box center [258, 470] width 40 height 16
click at [259, 392] on div "Undo" at bounding box center [258, 470] width 40 height 16
click at [256, 392] on div "Undo" at bounding box center [264, 470] width 17 height 7
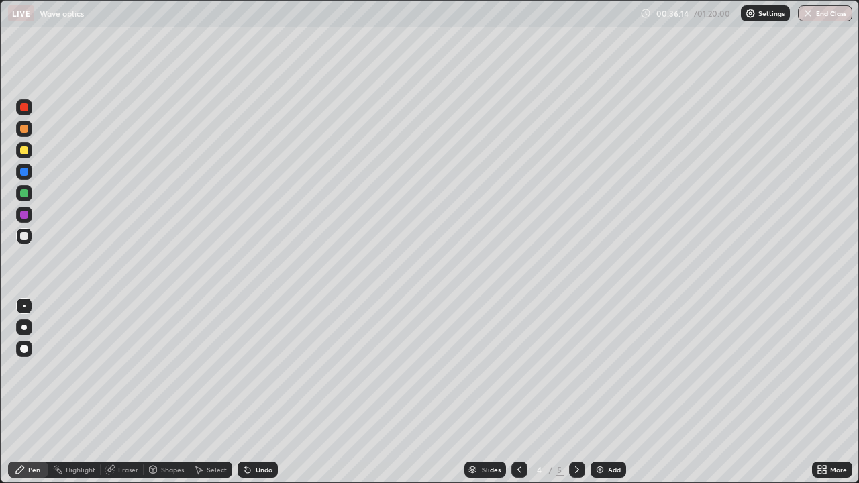
click at [256, 392] on div "Undo" at bounding box center [264, 470] width 17 height 7
click at [253, 392] on div "Undo" at bounding box center [258, 470] width 40 height 16
click at [256, 392] on div "Undo" at bounding box center [264, 470] width 17 height 7
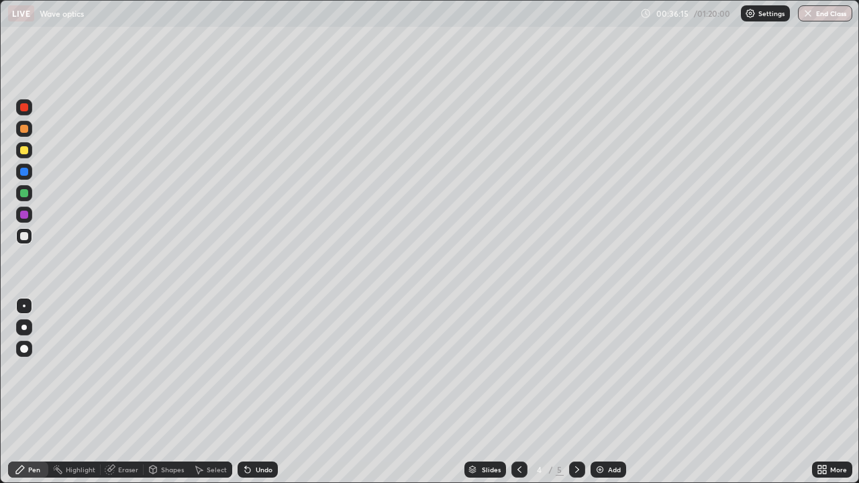
click at [256, 392] on div "Undo" at bounding box center [264, 470] width 17 height 7
click at [577, 392] on icon at bounding box center [577, 470] width 4 height 7
click at [26, 193] on div at bounding box center [24, 193] width 8 height 8
click at [125, 392] on div "Eraser" at bounding box center [128, 470] width 20 height 7
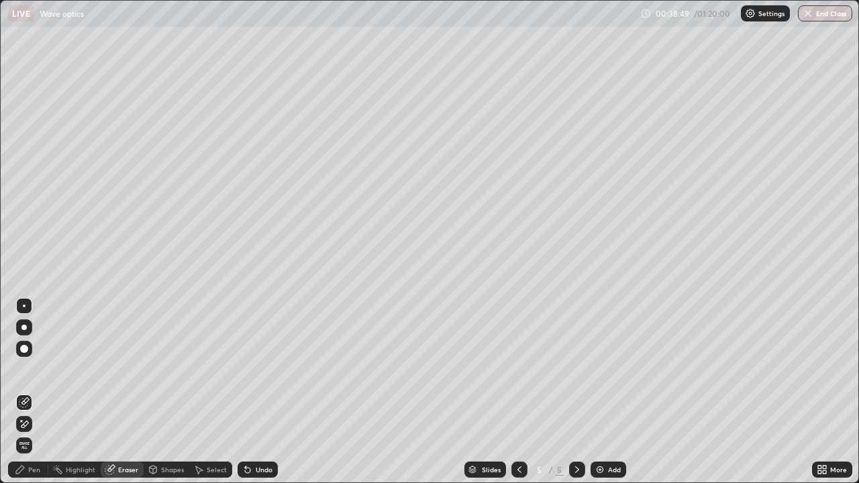
click at [44, 392] on div "Pen" at bounding box center [28, 470] width 40 height 16
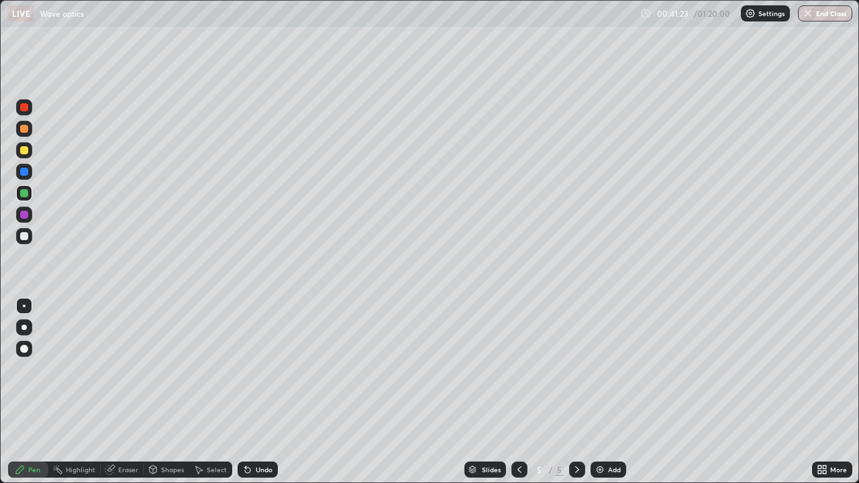
click at [31, 213] on div at bounding box center [24, 215] width 16 height 16
click at [23, 136] on div at bounding box center [24, 129] width 16 height 16
click at [265, 392] on div "Undo" at bounding box center [264, 470] width 17 height 7
click at [260, 392] on div "Undo" at bounding box center [264, 470] width 17 height 7
click at [262, 392] on div "Undo" at bounding box center [264, 470] width 17 height 7
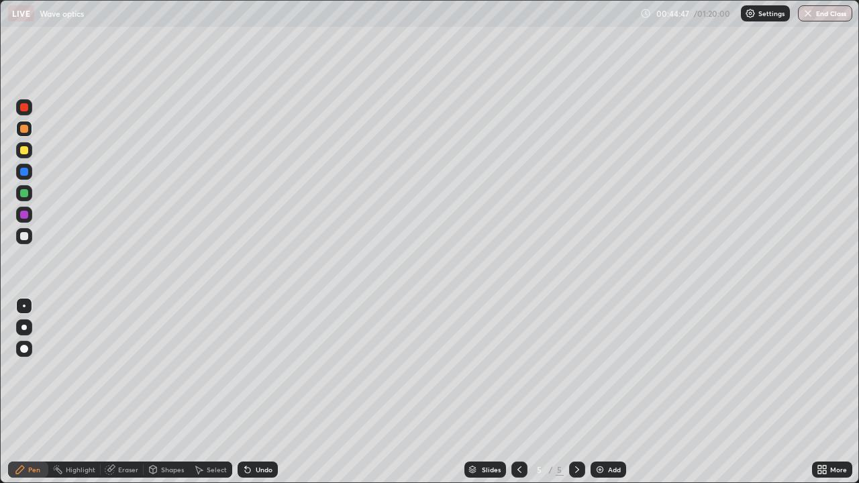
click at [245, 392] on icon at bounding box center [247, 469] width 11 height 11
click at [247, 392] on icon at bounding box center [247, 470] width 5 height 5
click at [246, 392] on icon at bounding box center [247, 470] width 5 height 5
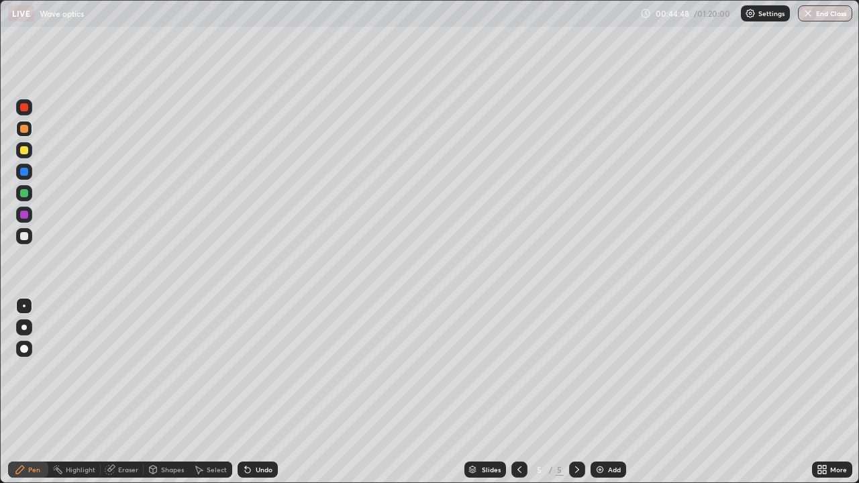
click at [256, 392] on div "Undo" at bounding box center [264, 470] width 17 height 7
click at [258, 392] on div "Undo" at bounding box center [264, 470] width 17 height 7
click at [259, 392] on div "Undo" at bounding box center [264, 470] width 17 height 7
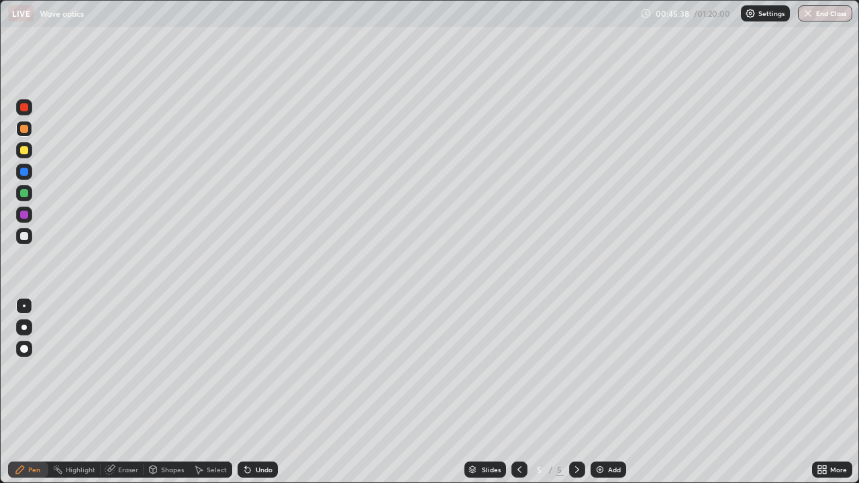
click at [23, 241] on div at bounding box center [24, 236] width 16 height 16
click at [267, 392] on div "Undo" at bounding box center [264, 470] width 17 height 7
click at [603, 392] on img at bounding box center [600, 469] width 11 height 11
click at [26, 128] on div at bounding box center [24, 129] width 8 height 8
click at [164, 392] on div "Shapes" at bounding box center [172, 470] width 23 height 7
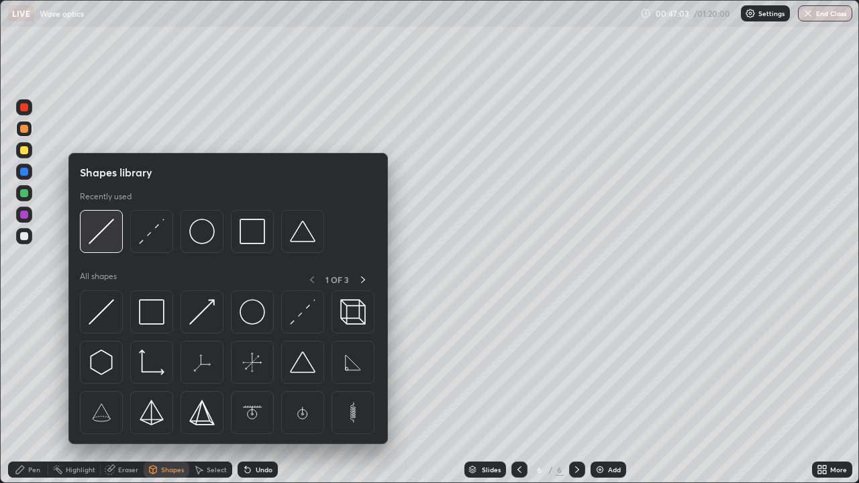
click at [108, 240] on img at bounding box center [102, 232] width 26 height 26
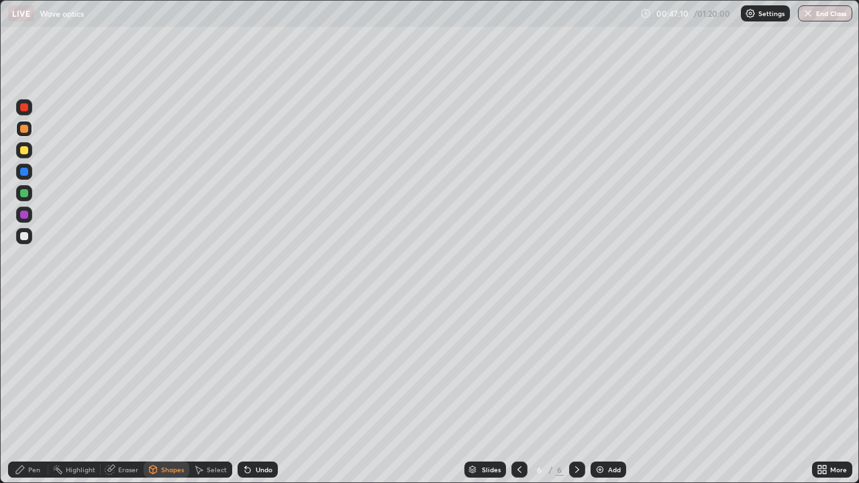
click at [251, 392] on div "Undo" at bounding box center [258, 470] width 40 height 16
click at [126, 392] on div "Eraser" at bounding box center [128, 470] width 20 height 7
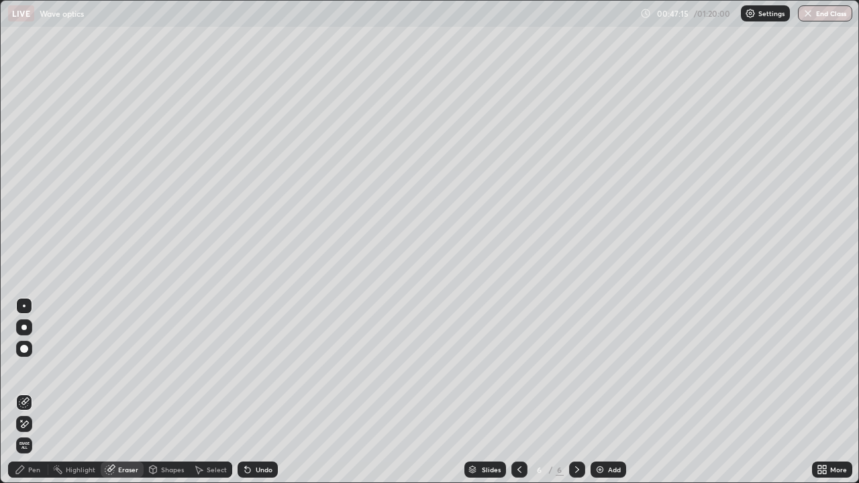
click at [36, 392] on div "Pen" at bounding box center [34, 470] width 12 height 7
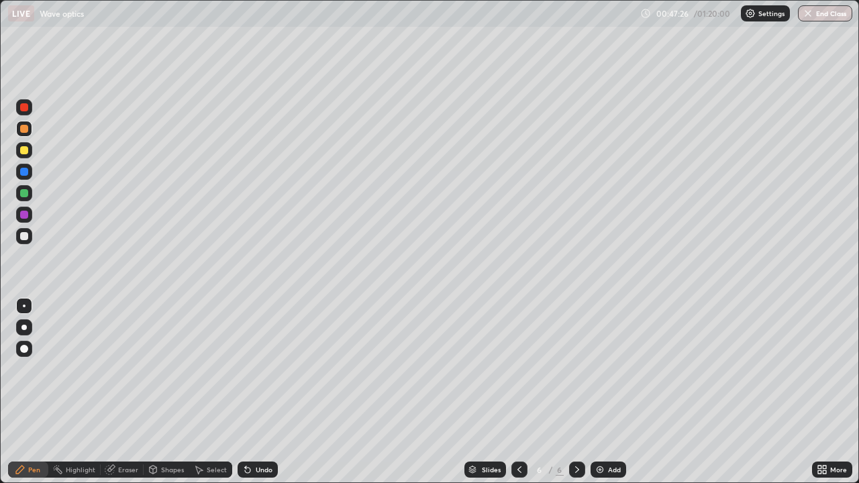
click at [121, 392] on div "Eraser" at bounding box center [128, 470] width 20 height 7
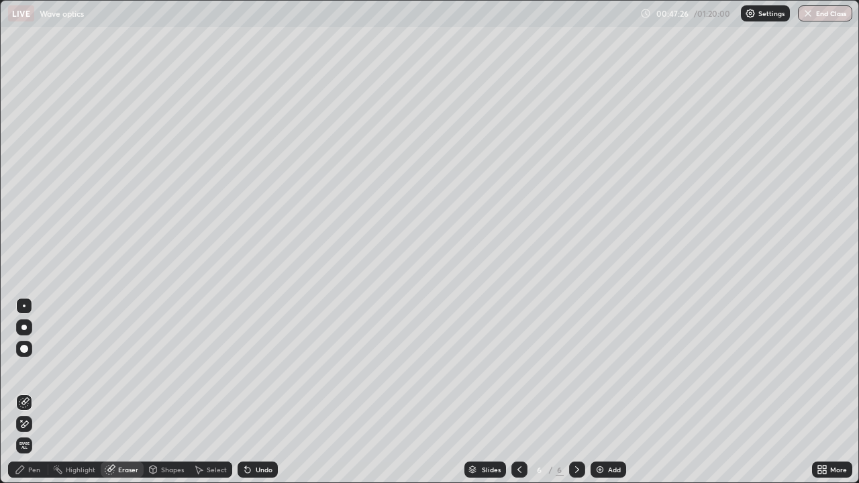
click at [156, 392] on div "Shapes" at bounding box center [167, 470] width 46 height 16
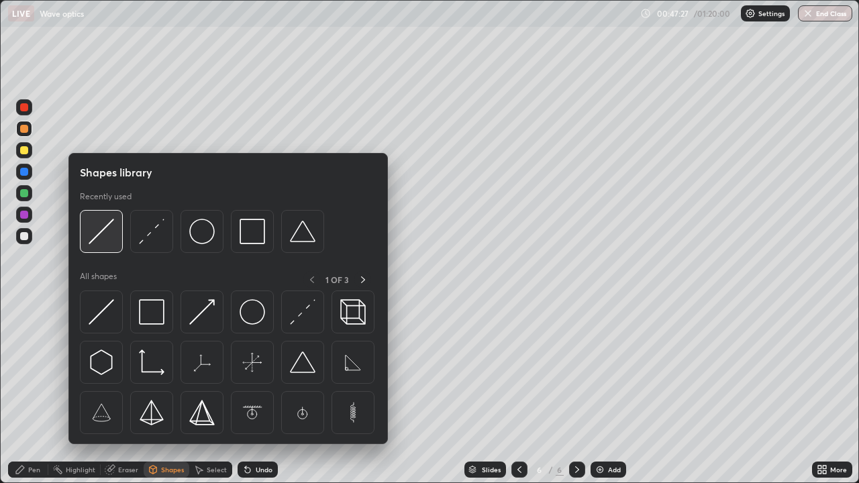
click at [105, 236] on img at bounding box center [102, 232] width 26 height 26
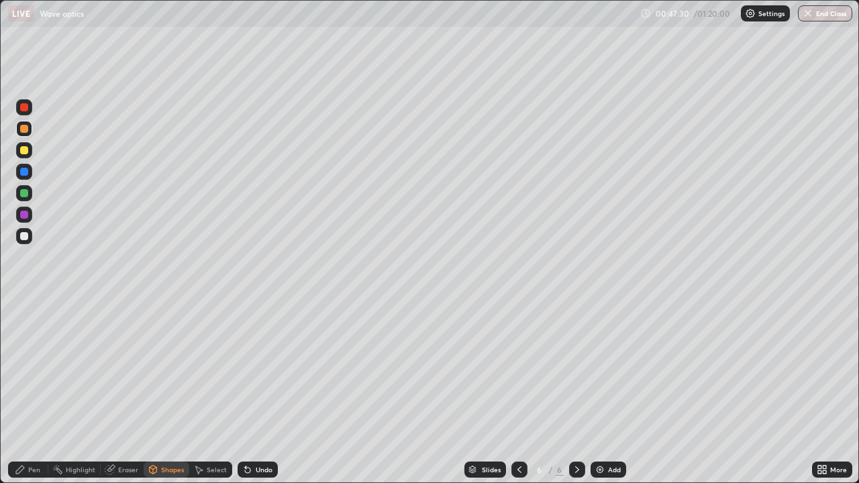
click at [258, 392] on div "Undo" at bounding box center [258, 470] width 40 height 16
click at [258, 392] on div "Undo" at bounding box center [264, 470] width 17 height 7
click at [261, 392] on div "Undo" at bounding box center [264, 470] width 17 height 7
click at [28, 392] on div "Pen" at bounding box center [28, 470] width 40 height 16
click at [167, 392] on div "Shapes" at bounding box center [172, 470] width 23 height 7
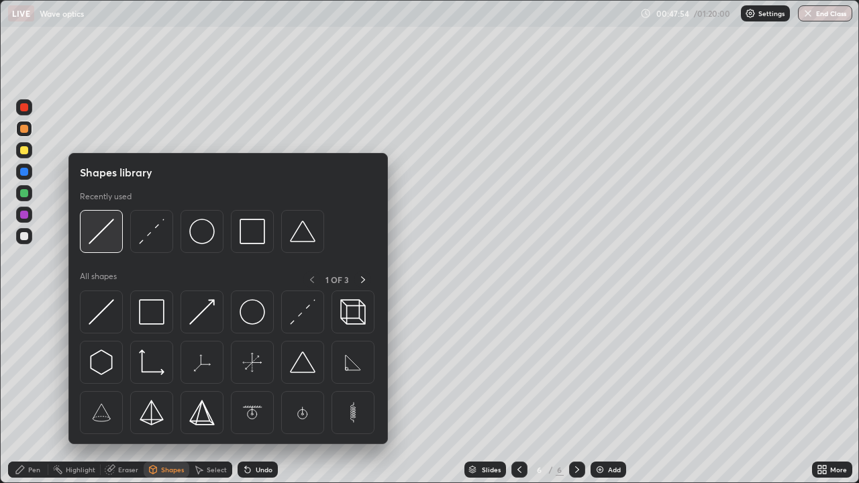
click at [104, 237] on img at bounding box center [102, 232] width 26 height 26
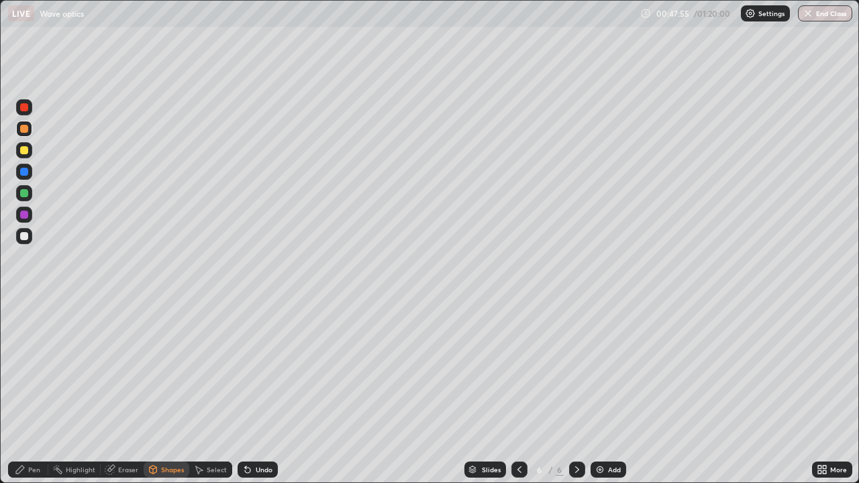
click at [25, 155] on div at bounding box center [24, 150] width 16 height 16
click at [23, 392] on icon at bounding box center [20, 470] width 8 height 8
click at [26, 170] on div at bounding box center [24, 172] width 8 height 8
click at [262, 392] on div "Undo" at bounding box center [264, 470] width 17 height 7
click at [25, 213] on div at bounding box center [24, 215] width 8 height 8
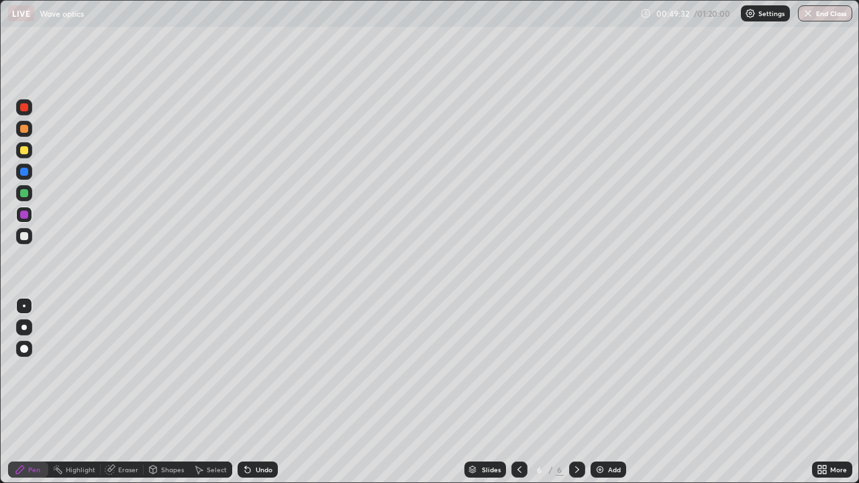
click at [263, 392] on div "Undo" at bounding box center [264, 470] width 17 height 7
click at [260, 392] on div "Undo" at bounding box center [264, 470] width 17 height 7
click at [813, 16] on img "button" at bounding box center [808, 13] width 11 height 11
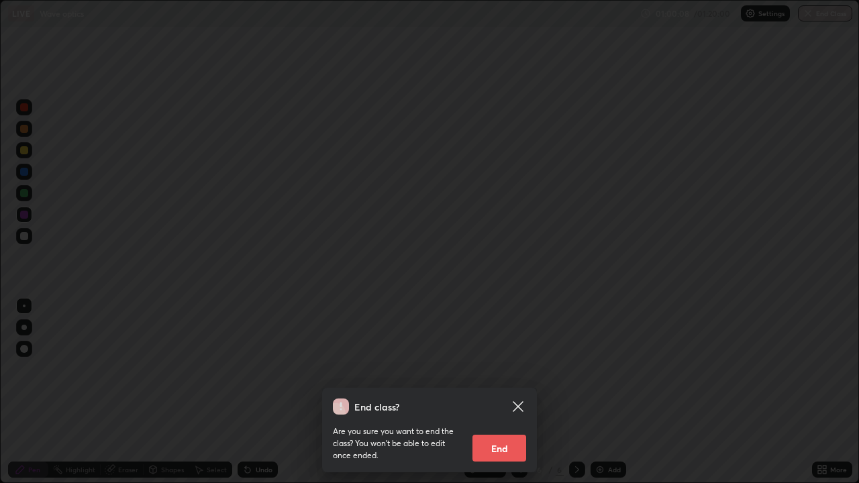
click at [490, 392] on button "End" at bounding box center [500, 448] width 54 height 27
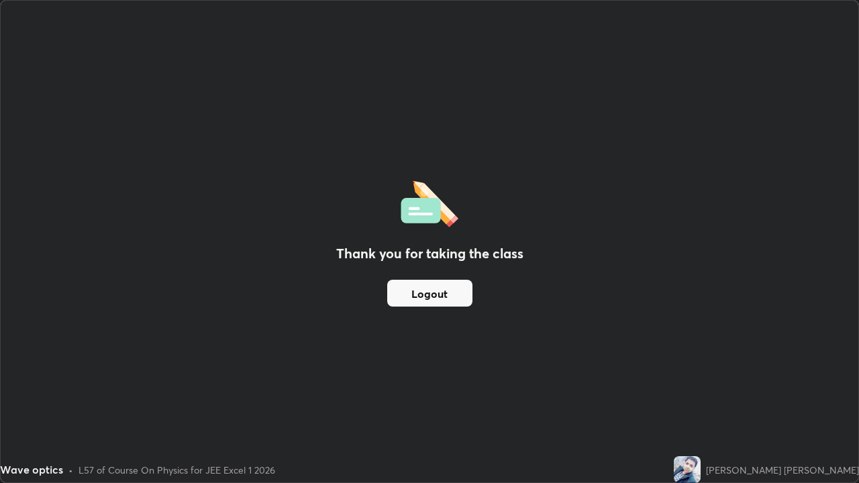
click at [424, 291] on button "Logout" at bounding box center [429, 293] width 85 height 27
click at [428, 297] on button "Logout" at bounding box center [429, 293] width 85 height 27
click at [427, 289] on button "Logout" at bounding box center [429, 293] width 85 height 27
click at [430, 299] on button "Logout" at bounding box center [429, 293] width 85 height 27
click at [432, 295] on button "Logout" at bounding box center [429, 293] width 85 height 27
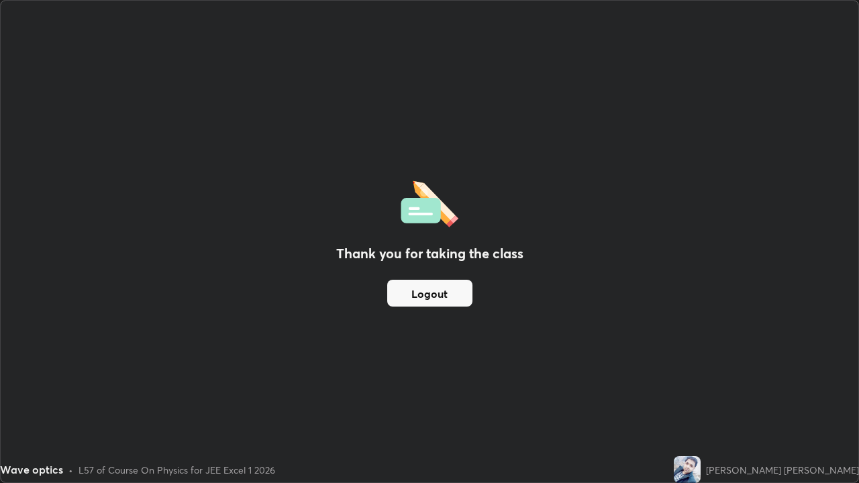
click at [431, 289] on button "Logout" at bounding box center [429, 293] width 85 height 27
click at [432, 286] on button "Logout" at bounding box center [429, 293] width 85 height 27
click at [428, 281] on button "Logout" at bounding box center [429, 293] width 85 height 27
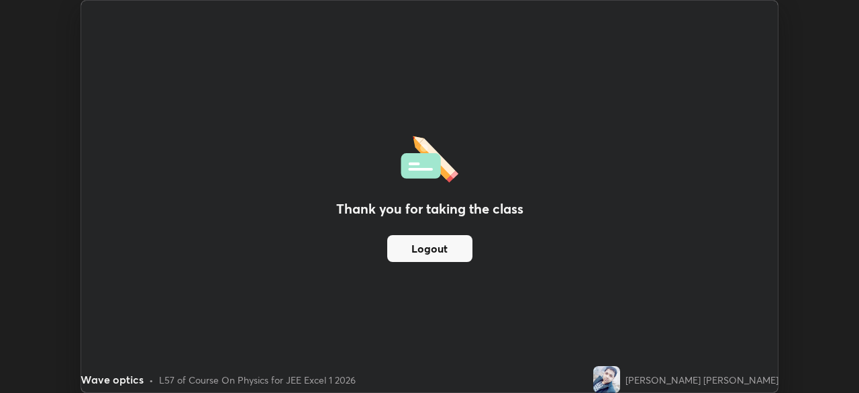
scroll to position [66731, 66265]
click at [438, 250] on button "Logout" at bounding box center [429, 248] width 85 height 27
click at [441, 250] on button "Logout" at bounding box center [429, 248] width 85 height 27
click at [436, 249] on button "Logout" at bounding box center [429, 248] width 85 height 27
click at [426, 252] on button "Logout" at bounding box center [429, 248] width 85 height 27
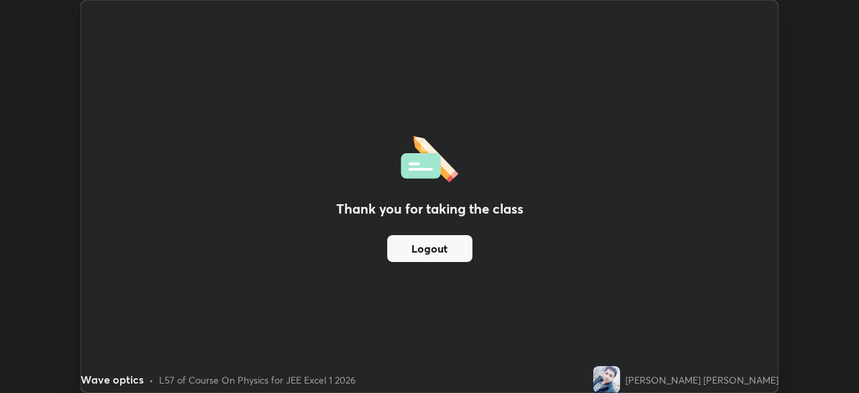
click at [422, 251] on button "Logout" at bounding box center [429, 248] width 85 height 27
click at [418, 245] on button "Logout" at bounding box center [429, 248] width 85 height 27
click at [415, 244] on button "Logout" at bounding box center [429, 248] width 85 height 27
click at [234, 77] on div "Thank you for taking the class Logout" at bounding box center [429, 196] width 697 height 391
